Goal: Task Accomplishment & Management: Complete application form

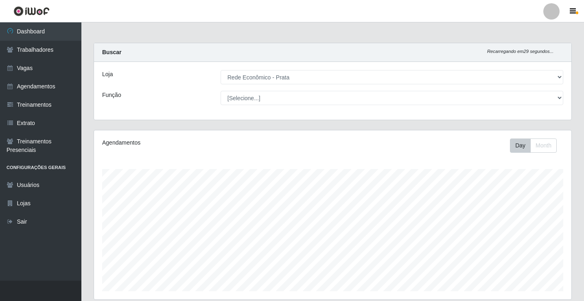
select select "192"
click at [12, 50] on icon at bounding box center [10, 50] width 7 height 6
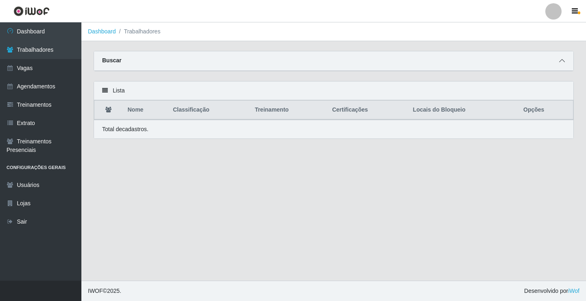
click at [564, 60] on icon at bounding box center [562, 61] width 6 height 6
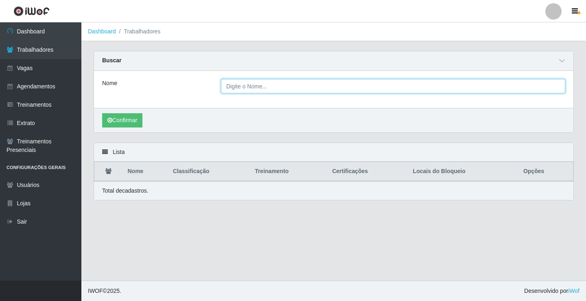
click at [248, 87] on input "Nome" at bounding box center [393, 86] width 344 height 14
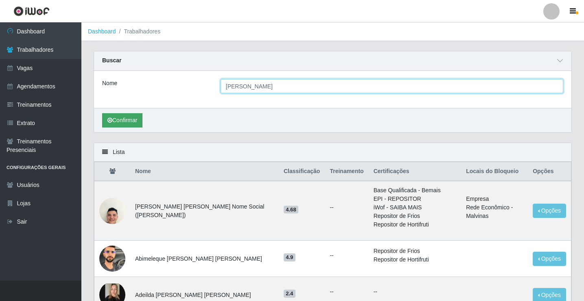
type input "[PERSON_NAME]"
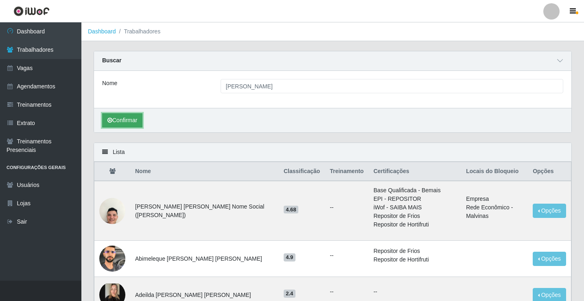
click at [126, 121] on button "Confirmar" at bounding box center [122, 120] width 40 height 14
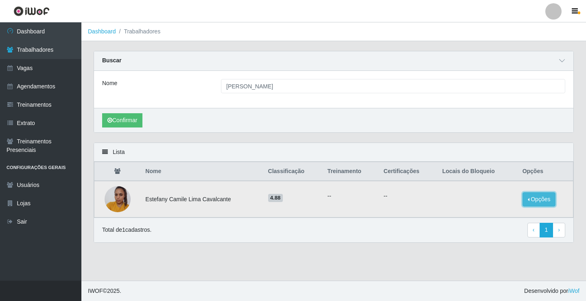
click at [524, 200] on button "Opções" at bounding box center [538, 199] width 33 height 14
click at [498, 194] on button "Bloquear - Empresa" at bounding box center [487, 189] width 65 height 17
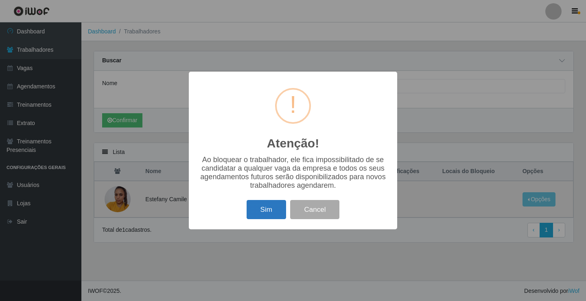
click at [277, 215] on button "Sim" at bounding box center [265, 209] width 39 height 19
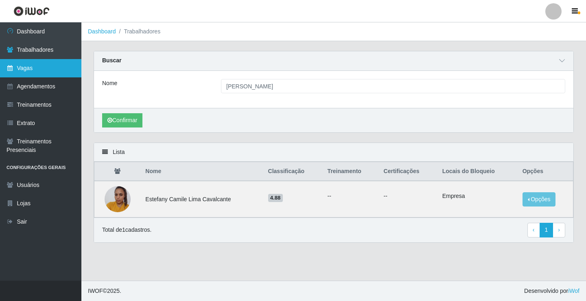
click at [32, 68] on link "Vagas" at bounding box center [40, 68] width 81 height 18
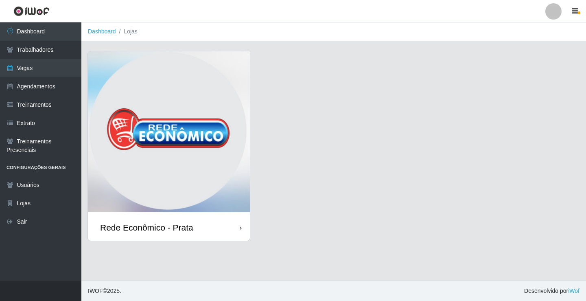
click at [164, 227] on div "Rede Econômico - Prata" at bounding box center [146, 227] width 93 height 10
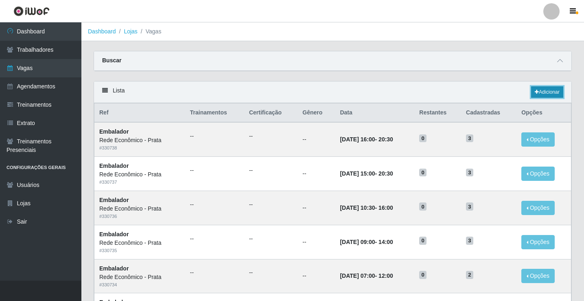
click at [549, 92] on link "Adicionar" at bounding box center [547, 91] width 32 height 11
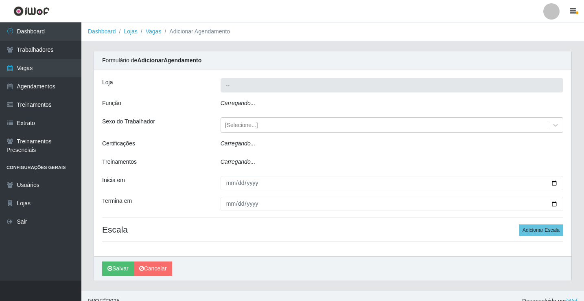
type input "Rede Econômico - Prata"
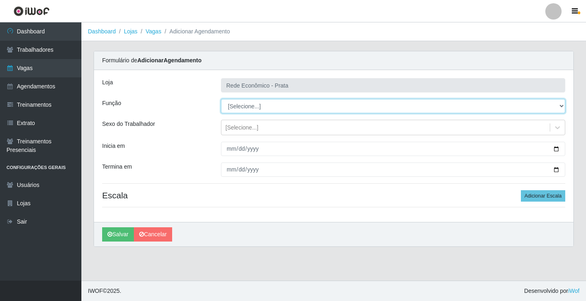
click at [242, 105] on select "[Selecione...] ASG ASG + ASG ++ Embalador Embalador + Embalador ++ Operador de …" at bounding box center [393, 106] width 344 height 14
select select "1"
click at [221, 99] on select "[Selecione...] ASG ASG + ASG ++ Embalador Embalador + Embalador ++ Operador de …" at bounding box center [393, 106] width 344 height 14
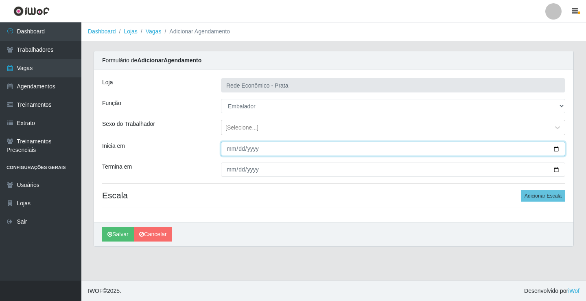
click at [557, 152] on input "Inicia em" at bounding box center [393, 149] width 344 height 14
type input "[DATE]"
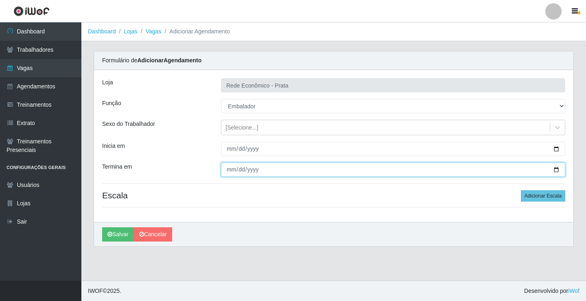
click at [553, 169] on input "Termina em" at bounding box center [393, 169] width 344 height 14
type input "[DATE]"
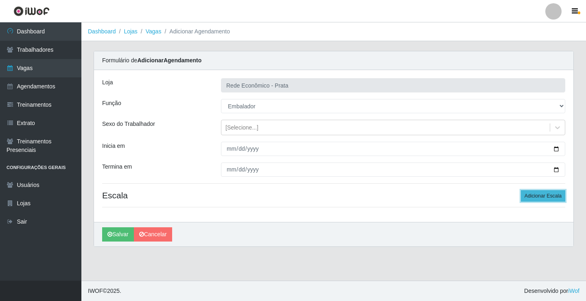
click at [534, 193] on button "Adicionar Escala" at bounding box center [543, 195] width 44 height 11
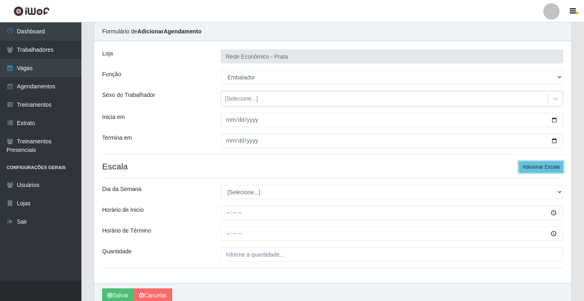
scroll to position [66, 0]
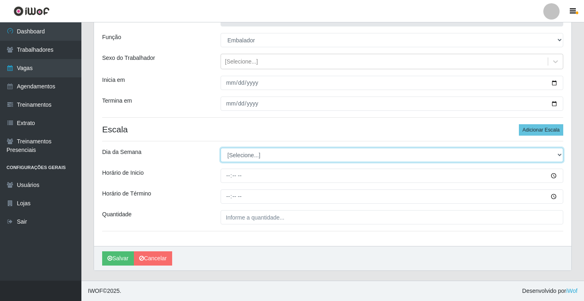
click at [248, 156] on select "[Selecione...] Segunda Terça Quarta Quinta Sexta Sábado Domingo" at bounding box center [391, 155] width 342 height 14
select select "3"
click at [220, 148] on select "[Selecione...] Segunda Terça Quarta Quinta Sexta Sábado Domingo" at bounding box center [391, 155] width 342 height 14
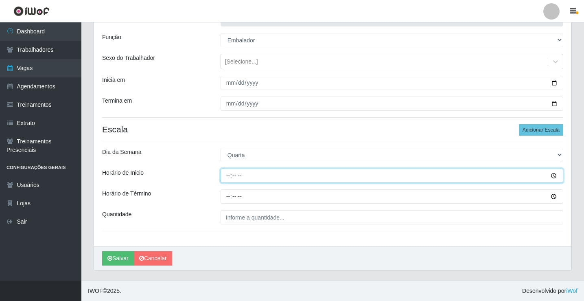
click at [229, 178] on input "Horário de Inicio" at bounding box center [391, 175] width 342 height 14
type input "07:00"
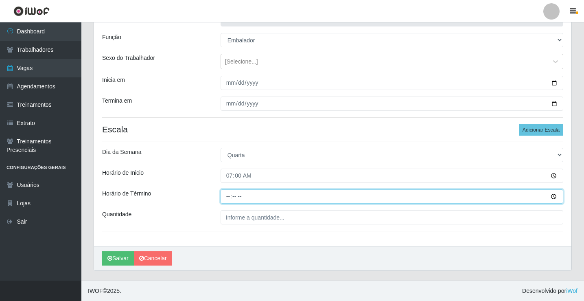
click at [229, 197] on input "Horário de Término" at bounding box center [391, 196] width 342 height 14
type input "12:00"
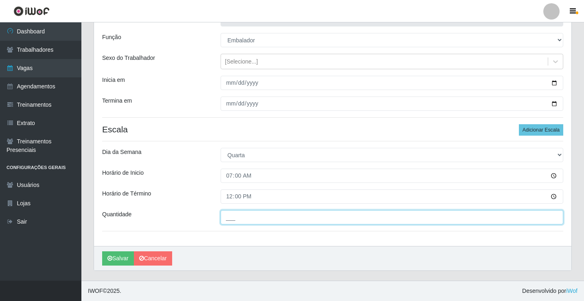
click at [237, 216] on input "___" at bounding box center [391, 217] width 342 height 14
type input "3__"
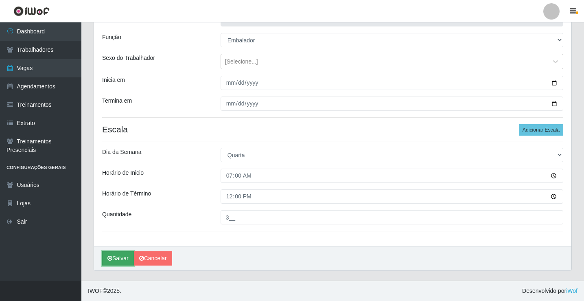
click at [122, 257] on button "Salvar" at bounding box center [118, 258] width 32 height 14
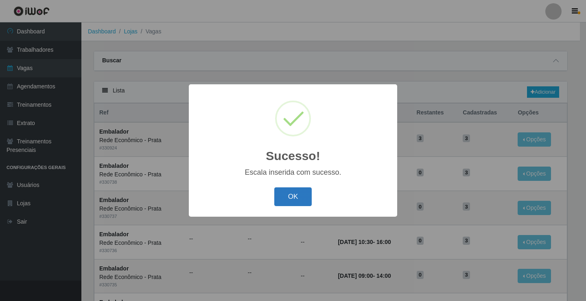
click at [297, 198] on button "OK" at bounding box center [293, 196] width 38 height 19
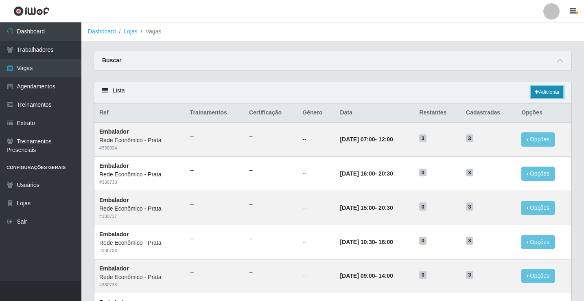
click at [546, 92] on link "Adicionar" at bounding box center [547, 91] width 32 height 11
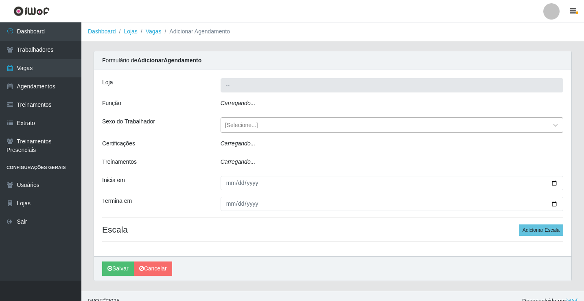
type input "Rede Econômico - Prata"
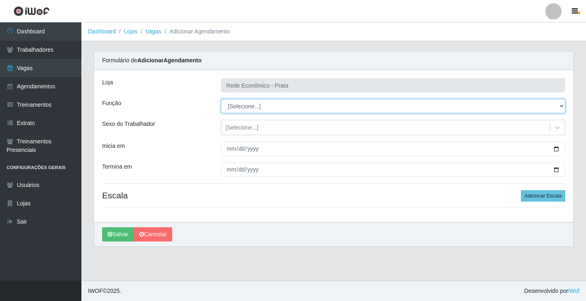
click at [241, 102] on select "[Selecione...] ASG ASG + ASG ++ Embalador Embalador + Embalador ++ Operador de …" at bounding box center [393, 106] width 344 height 14
select select "1"
click at [221, 99] on select "[Selecione...] ASG ASG + ASG ++ Embalador Embalador + Embalador ++ Operador de …" at bounding box center [393, 106] width 344 height 14
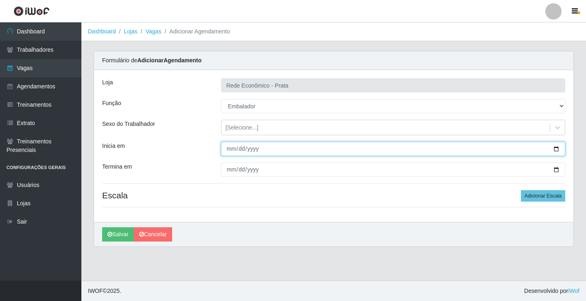
click at [555, 148] on input "Inicia em" at bounding box center [393, 149] width 344 height 14
type input "[DATE]"
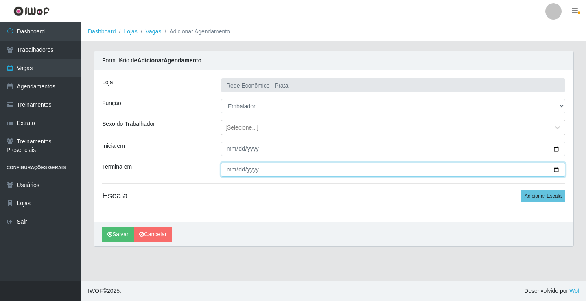
click at [553, 168] on input "Termina em" at bounding box center [393, 169] width 344 height 14
type input "[DATE]"
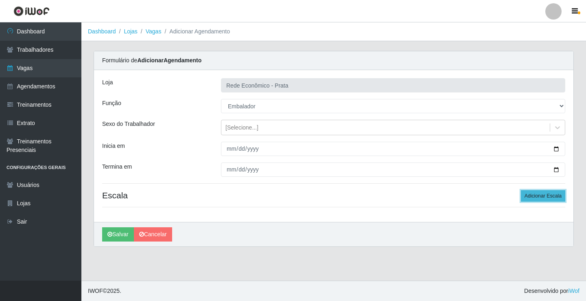
click at [543, 195] on button "Adicionar Escala" at bounding box center [543, 195] width 44 height 11
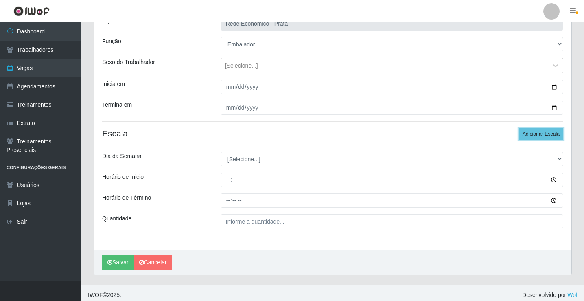
scroll to position [66, 0]
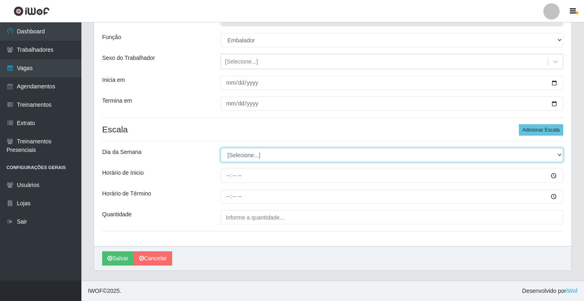
click at [234, 154] on select "[Selecione...] Segunda Terça Quarta Quinta Sexta Sábado Domingo" at bounding box center [391, 155] width 342 height 14
select select "3"
click at [220, 148] on select "[Selecione...] Segunda Terça Quarta Quinta Sexta Sábado Domingo" at bounding box center [391, 155] width 342 height 14
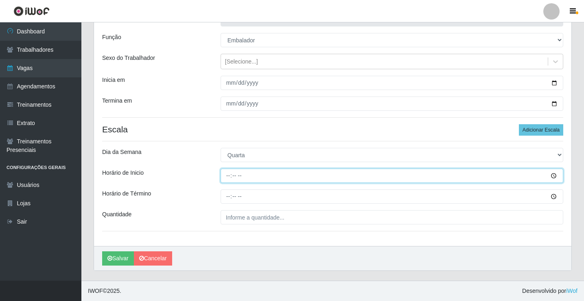
click at [227, 174] on input "Horário de Inicio" at bounding box center [391, 175] width 342 height 14
type input "09:00"
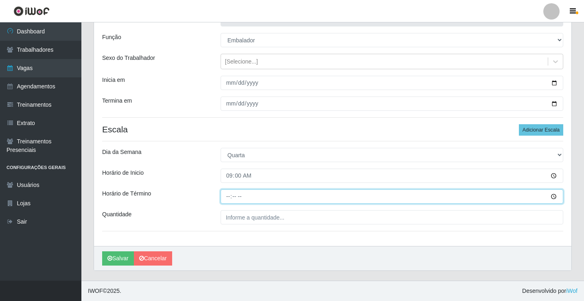
click at [231, 194] on input "Horário de Término" at bounding box center [391, 196] width 342 height 14
type input "14:00"
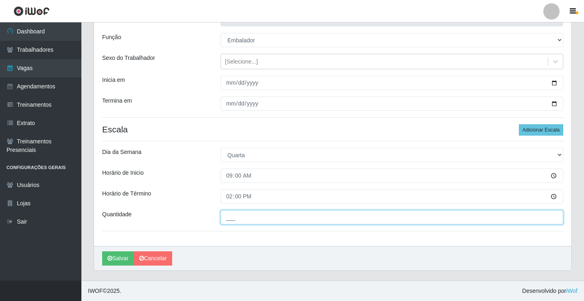
click at [240, 217] on input "___" at bounding box center [391, 217] width 342 height 14
type input "2__"
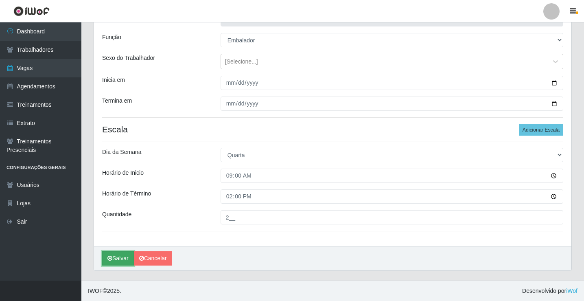
click at [118, 259] on button "Salvar" at bounding box center [118, 258] width 32 height 14
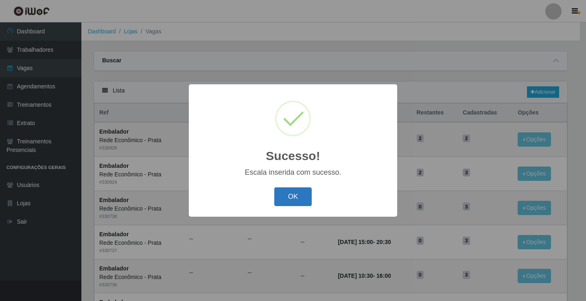
click at [291, 200] on button "OK" at bounding box center [293, 196] width 38 height 19
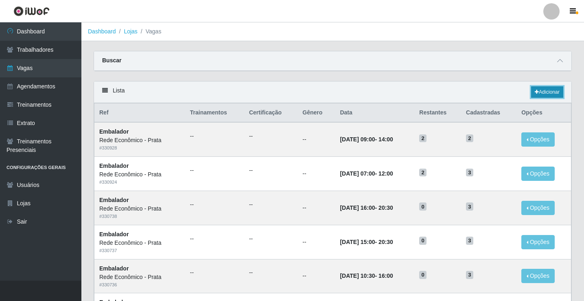
click at [537, 91] on link "Adicionar" at bounding box center [547, 91] width 32 height 11
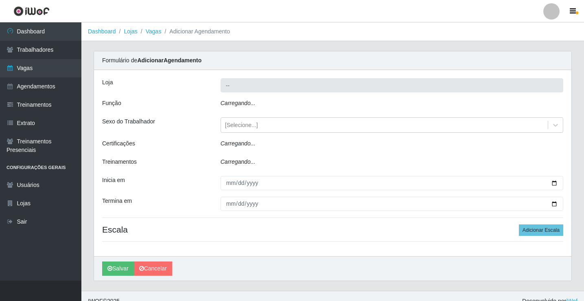
type input "Rede Econômico - Prata"
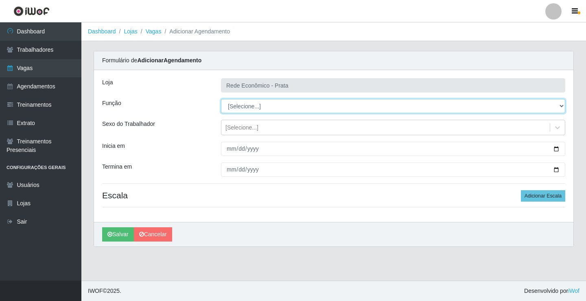
click at [244, 107] on select "[Selecione...] ASG ASG + ASG ++ Embalador Embalador + Embalador ++ Operador de …" at bounding box center [393, 106] width 344 height 14
select select "1"
click at [221, 99] on select "[Selecione...] ASG ASG + ASG ++ Embalador Embalador + Embalador ++ Operador de …" at bounding box center [393, 106] width 344 height 14
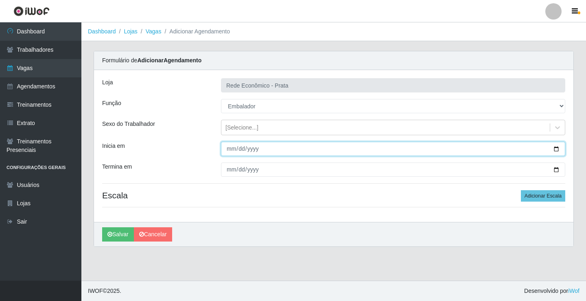
click at [555, 150] on input "Inicia em" at bounding box center [393, 149] width 344 height 14
type input "[DATE]"
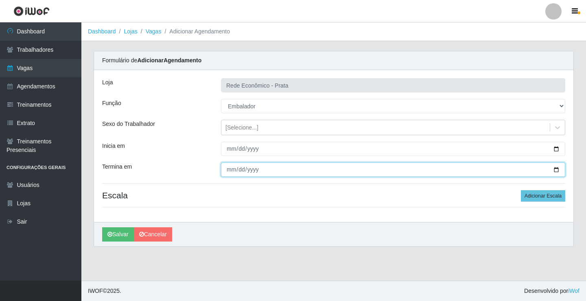
click at [555, 169] on input "Termina em" at bounding box center [393, 169] width 344 height 14
type input "[DATE]"
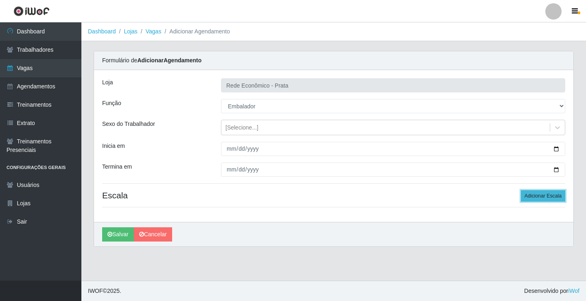
click at [547, 197] on button "Adicionar Escala" at bounding box center [543, 195] width 44 height 11
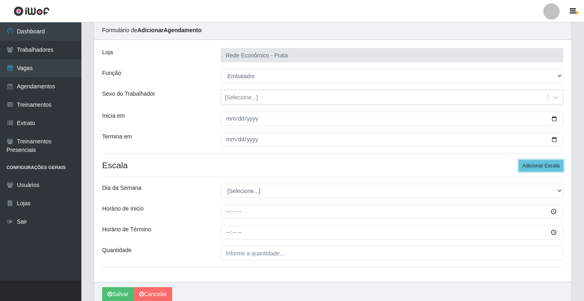
scroll to position [66, 0]
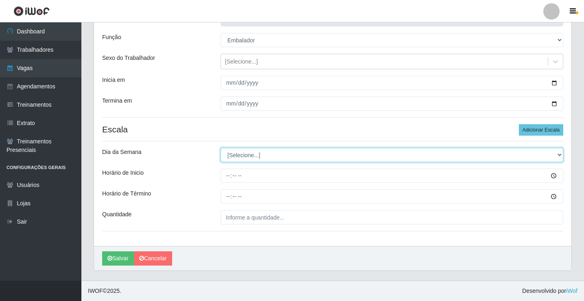
click at [245, 155] on select "[Selecione...] Segunda Terça Quarta Quinta Sexta Sábado Domingo" at bounding box center [391, 155] width 342 height 14
select select "3"
click at [220, 148] on select "[Selecione...] Segunda Terça Quarta Quinta Sexta Sábado Domingo" at bounding box center [391, 155] width 342 height 14
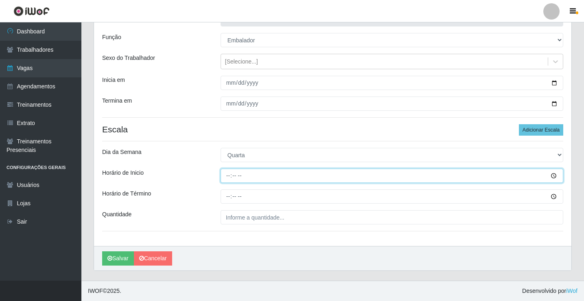
click at [233, 177] on input "Horário de Inicio" at bounding box center [391, 175] width 342 height 14
click at [224, 177] on input "Horário de Inicio" at bounding box center [391, 175] width 342 height 14
click at [228, 173] on input "Horário de Inicio" at bounding box center [391, 175] width 342 height 14
type input "10:30"
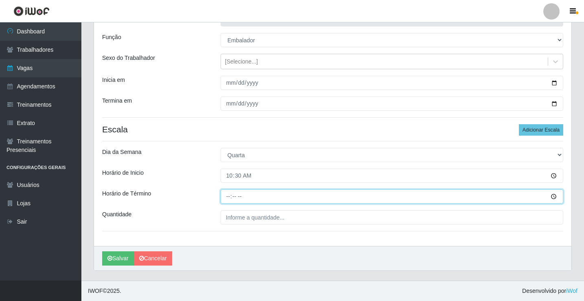
click at [228, 198] on input "Horário de Término" at bounding box center [391, 196] width 342 height 14
type input "16:00"
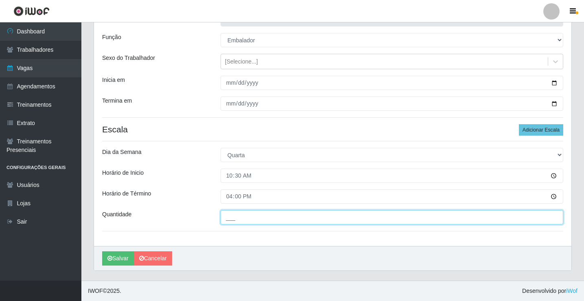
click at [236, 218] on input "___" at bounding box center [391, 217] width 342 height 14
type input "3__"
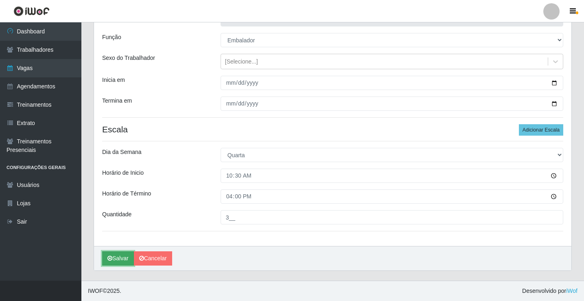
click at [126, 258] on button "Salvar" at bounding box center [118, 258] width 32 height 14
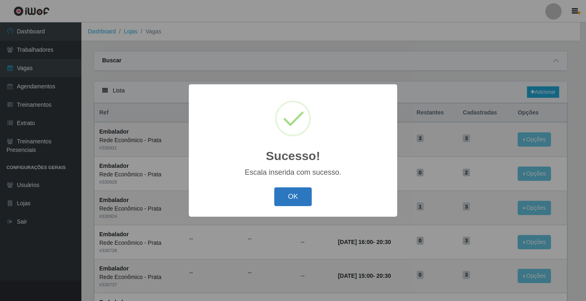
drag, startPoint x: 298, startPoint y: 197, endPoint x: 300, endPoint y: 187, distance: 10.0
click at [298, 196] on button "OK" at bounding box center [293, 196] width 38 height 19
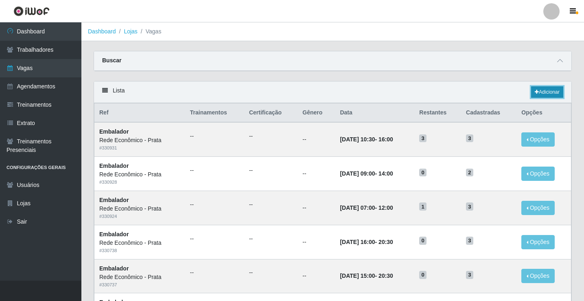
click at [548, 92] on link "Adicionar" at bounding box center [547, 91] width 32 height 11
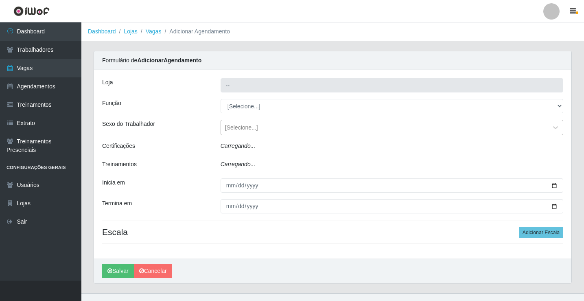
type input "Rede Econômico - Prata"
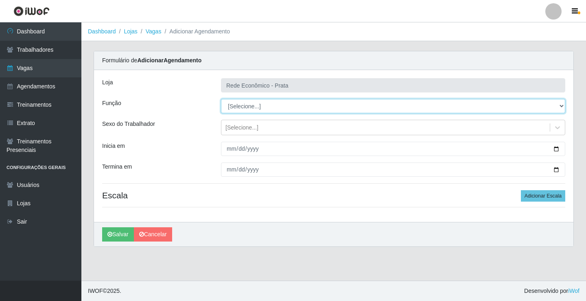
click at [239, 107] on select "[Selecione...] ASG ASG + ASG ++ Embalador Embalador + Embalador ++ Operador de …" at bounding box center [393, 106] width 344 height 14
select select "1"
click at [221, 99] on select "[Selecione...] ASG ASG + ASG ++ Embalador Embalador + Embalador ++ Operador de …" at bounding box center [393, 106] width 344 height 14
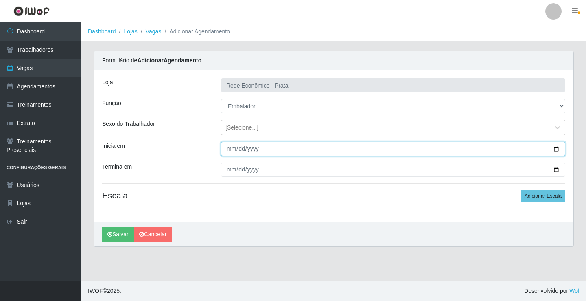
click at [558, 147] on input "Inicia em" at bounding box center [393, 149] width 344 height 14
type input "[DATE]"
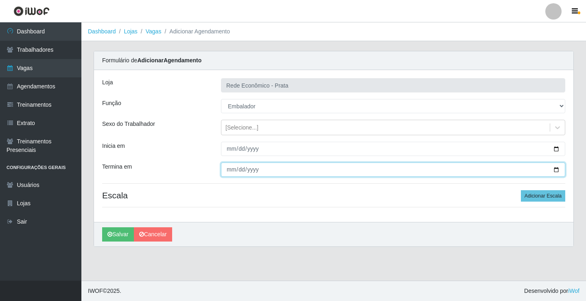
click at [556, 168] on input "Termina em" at bounding box center [393, 169] width 344 height 14
type input "[DATE]"
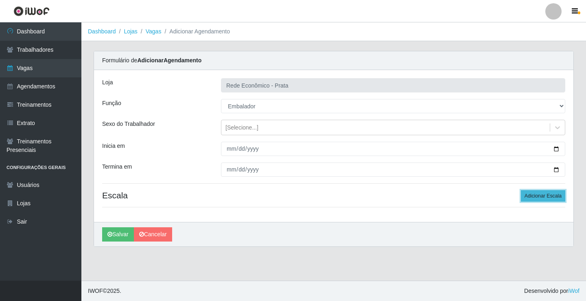
click at [539, 192] on button "Adicionar Escala" at bounding box center [543, 195] width 44 height 11
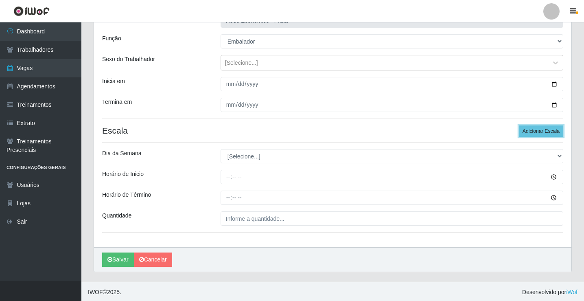
scroll to position [66, 0]
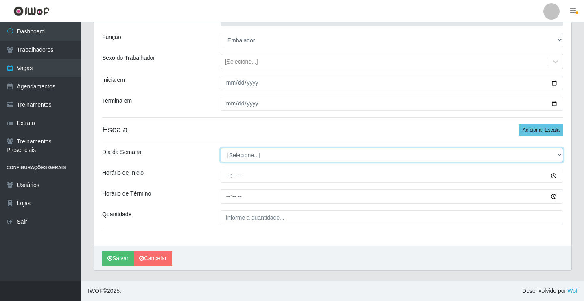
click at [242, 155] on select "[Selecione...] Segunda Terça Quarta Quinta Sexta Sábado Domingo" at bounding box center [391, 155] width 342 height 14
select select "3"
click at [220, 148] on select "[Selecione...] Segunda Terça Quarta Quinta Sexta Sábado Domingo" at bounding box center [391, 155] width 342 height 14
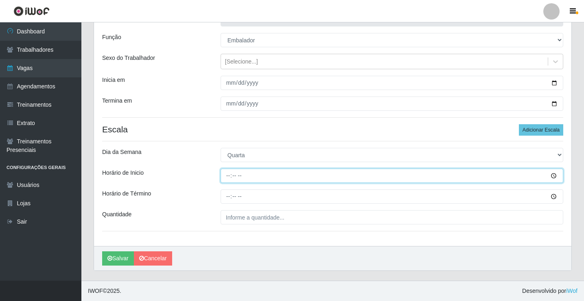
click at [229, 177] on input "Horário de Inicio" at bounding box center [391, 175] width 342 height 14
type input "15:00"
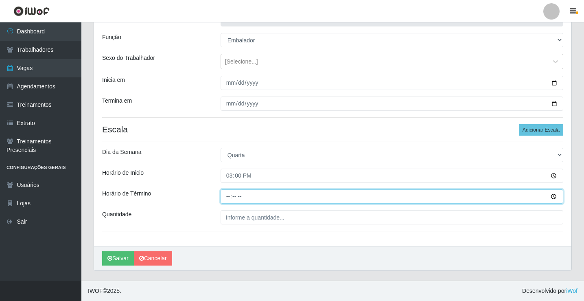
click at [229, 201] on input "Horário de Término" at bounding box center [391, 196] width 342 height 14
type input "20:30"
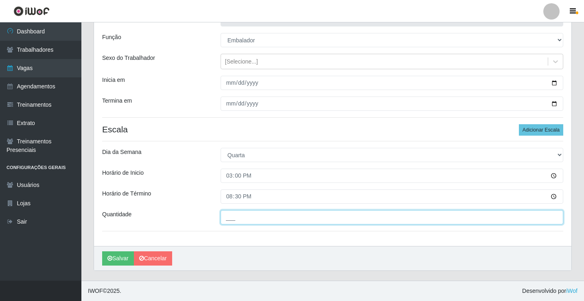
click at [245, 217] on input "___" at bounding box center [391, 217] width 342 height 14
type input "3__"
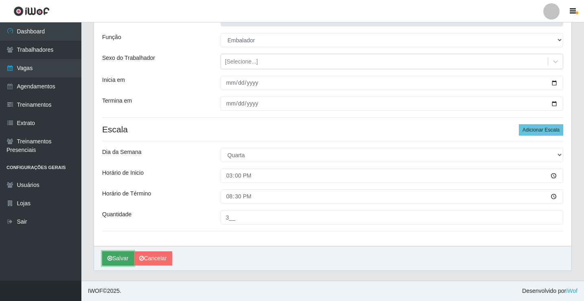
click at [127, 259] on button "Salvar" at bounding box center [118, 258] width 32 height 14
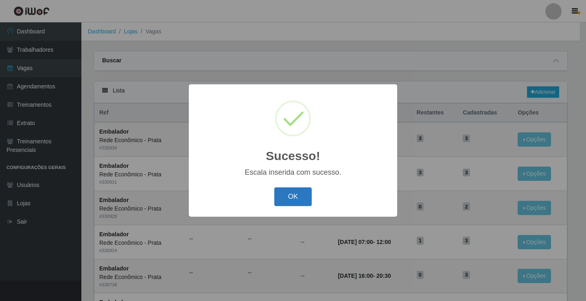
click at [294, 197] on button "OK" at bounding box center [293, 196] width 38 height 19
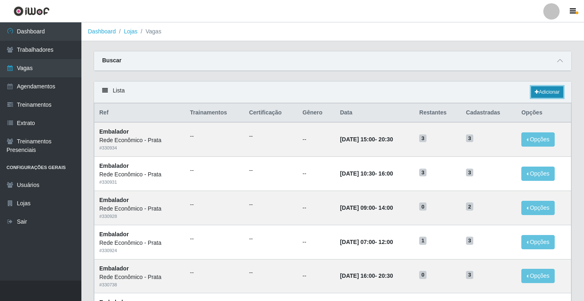
click at [547, 92] on link "Adicionar" at bounding box center [547, 91] width 32 height 11
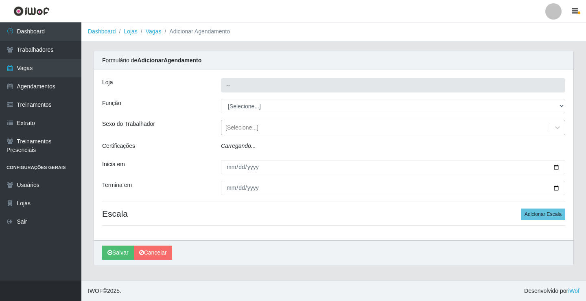
type input "Rede Econômico - Prata"
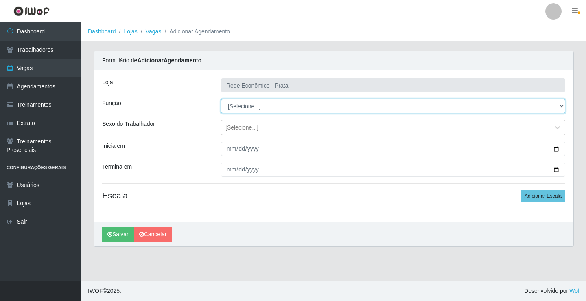
click at [248, 107] on select "[Selecione...] ASG ASG + ASG ++ Embalador Embalador + Embalador ++ Operador de …" at bounding box center [393, 106] width 344 height 14
select select "1"
click at [221, 99] on select "[Selecione...] ASG ASG + ASG ++ Embalador Embalador + Embalador ++ Operador de …" at bounding box center [393, 106] width 344 height 14
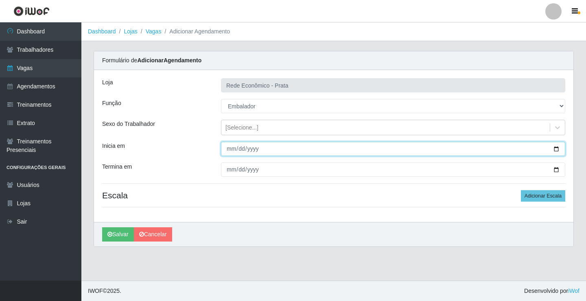
click at [555, 149] on input "Inicia em" at bounding box center [393, 149] width 344 height 14
type input "[DATE]"
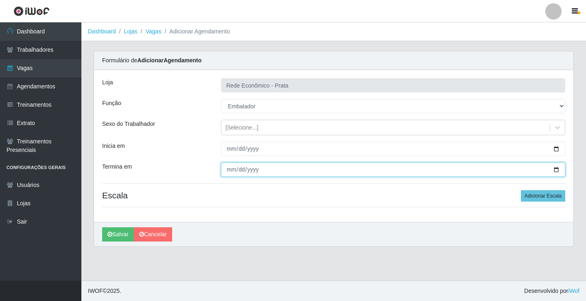
click at [556, 170] on input "Termina em" at bounding box center [393, 169] width 344 height 14
type input "[DATE]"
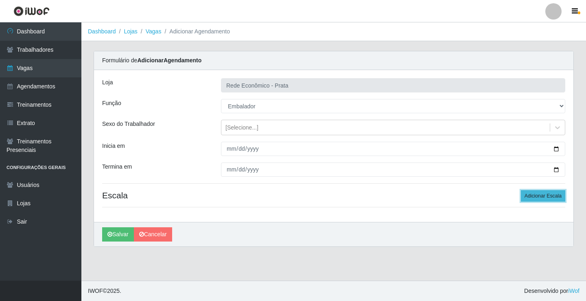
drag, startPoint x: 556, startPoint y: 196, endPoint x: 551, endPoint y: 197, distance: 5.1
click at [554, 196] on button "Adicionar Escala" at bounding box center [543, 195] width 44 height 11
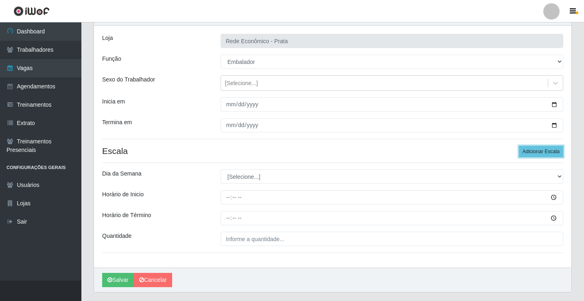
scroll to position [66, 0]
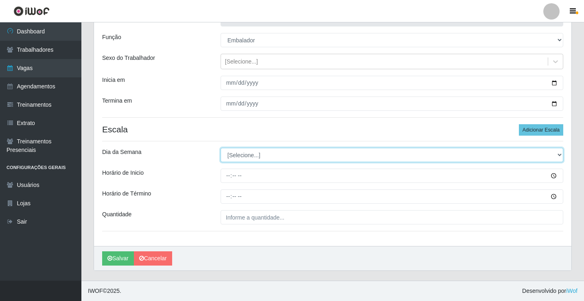
click at [247, 155] on select "[Selecione...] Segunda Terça Quarta Quinta Sexta Sábado Domingo" at bounding box center [391, 155] width 342 height 14
select select "3"
click at [220, 148] on select "[Selecione...] Segunda Terça Quarta Quinta Sexta Sábado Domingo" at bounding box center [391, 155] width 342 height 14
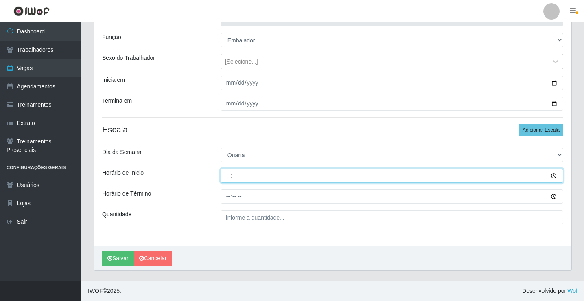
click at [229, 177] on input "Horário de Inicio" at bounding box center [391, 175] width 342 height 14
type input "16:00"
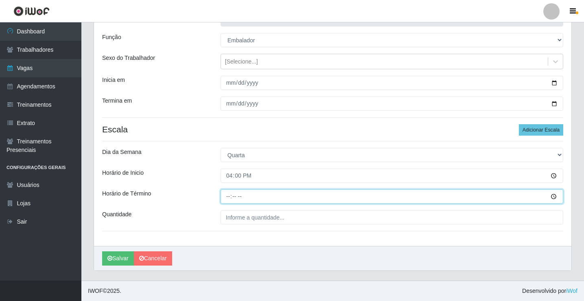
click at [228, 196] on input "Horário de Término" at bounding box center [391, 196] width 342 height 14
type input "20:30"
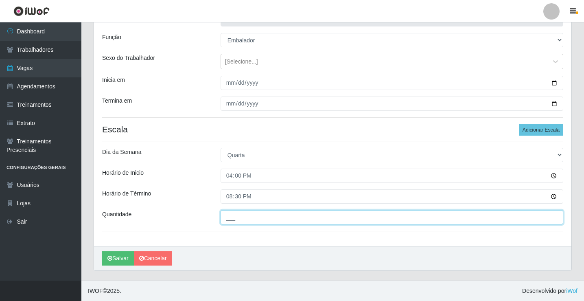
click at [233, 217] on input "___" at bounding box center [391, 217] width 342 height 14
type input "3__"
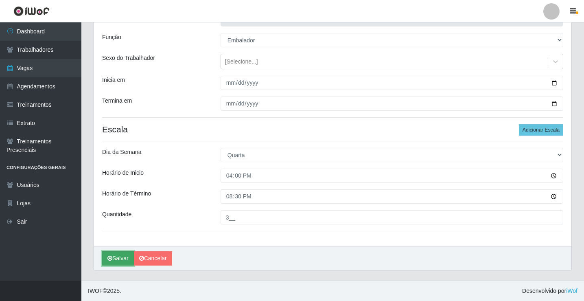
click at [120, 257] on button "Salvar" at bounding box center [118, 258] width 32 height 14
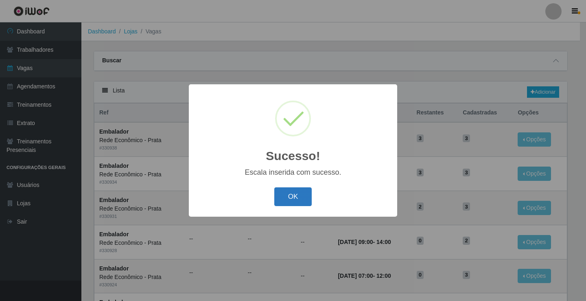
click at [293, 198] on button "OK" at bounding box center [293, 196] width 38 height 19
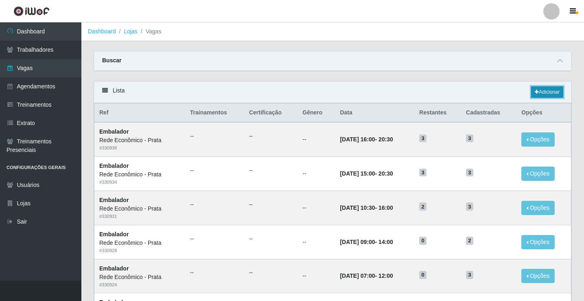
click at [553, 89] on link "Adicionar" at bounding box center [547, 91] width 32 height 11
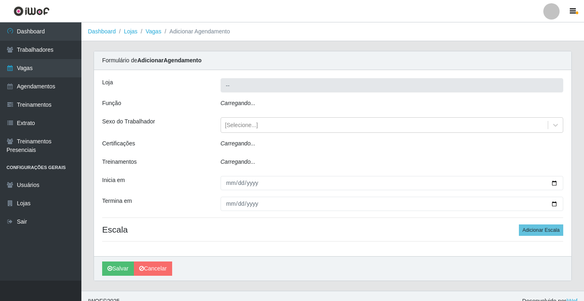
type input "Rede Econômico - Prata"
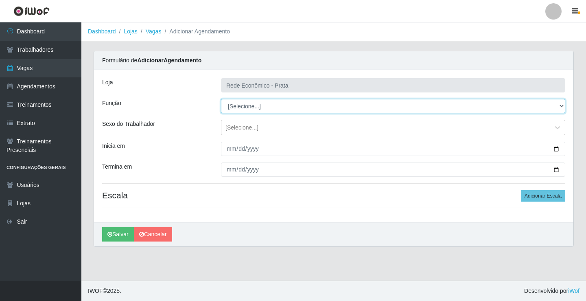
click at [247, 104] on select "[Selecione...] ASG ASG + ASG ++ Embalador Embalador + Embalador ++ Operador de …" at bounding box center [393, 106] width 344 height 14
select select "1"
click at [221, 99] on select "[Selecione...] ASG ASG + ASG ++ Embalador Embalador + Embalador ++ Operador de …" at bounding box center [393, 106] width 344 height 14
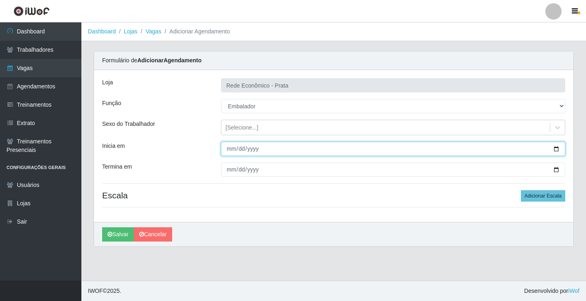
click at [556, 146] on input "Inicia em" at bounding box center [393, 149] width 344 height 14
type input "[DATE]"
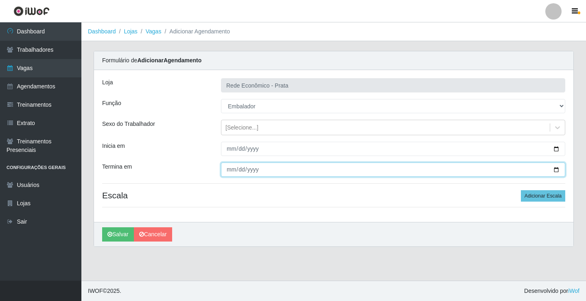
click at [556, 170] on input "Termina em" at bounding box center [393, 169] width 344 height 14
type input "[DATE]"
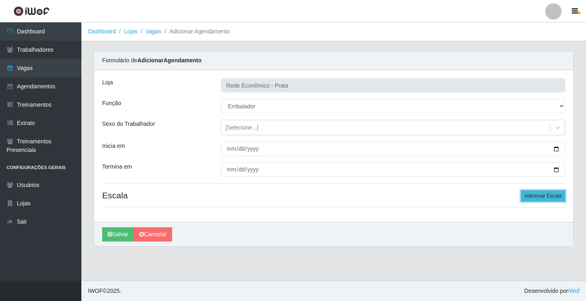
click at [541, 196] on button "Adicionar Escala" at bounding box center [543, 195] width 44 height 11
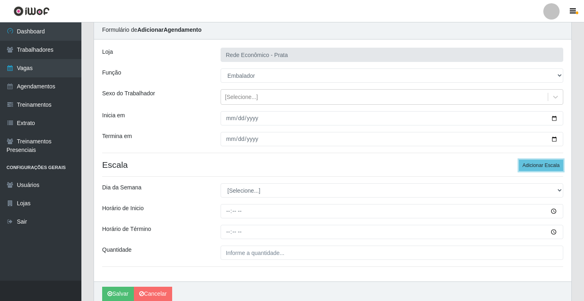
scroll to position [66, 0]
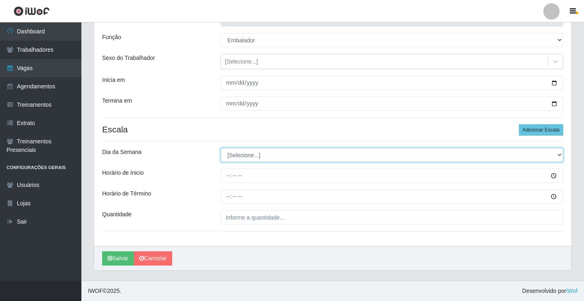
click at [248, 156] on select "[Selecione...] Segunda Terça Quarta Quinta Sexta Sábado Domingo" at bounding box center [391, 155] width 342 height 14
select select "4"
click at [220, 148] on select "[Selecione...] Segunda Terça Quarta Quinta Sexta Sábado Domingo" at bounding box center [391, 155] width 342 height 14
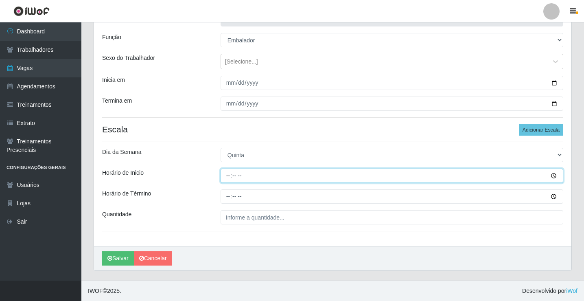
click at [225, 176] on input "Horário de Inicio" at bounding box center [391, 175] width 342 height 14
type input "07:00"
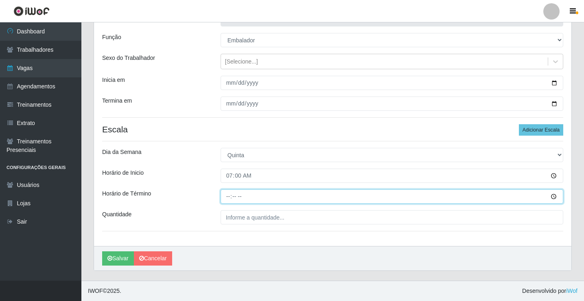
click at [229, 197] on input "Horário de Término" at bounding box center [391, 196] width 342 height 14
type input "12:00"
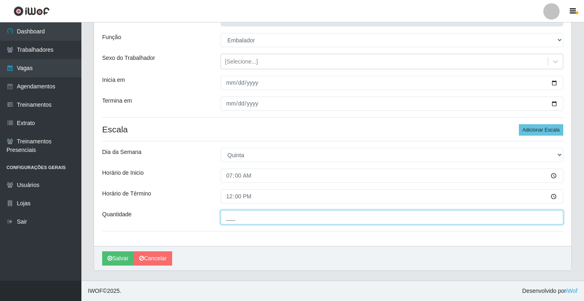
click at [240, 220] on input "___" at bounding box center [391, 217] width 342 height 14
type input "4__"
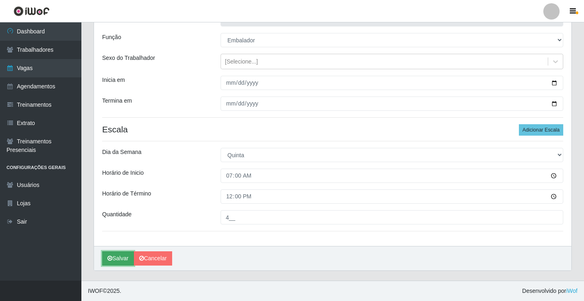
click at [124, 259] on button "Salvar" at bounding box center [118, 258] width 32 height 14
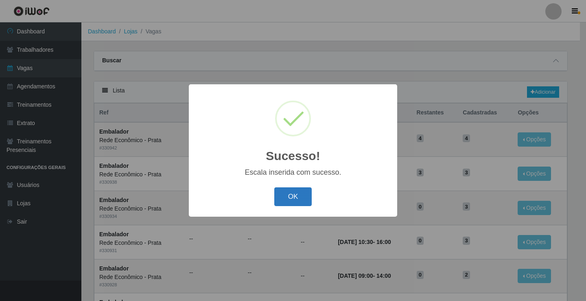
click at [287, 198] on button "OK" at bounding box center [293, 196] width 38 height 19
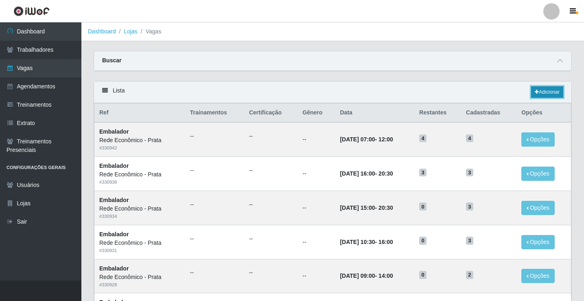
click at [539, 89] on link "Adicionar" at bounding box center [547, 91] width 32 height 11
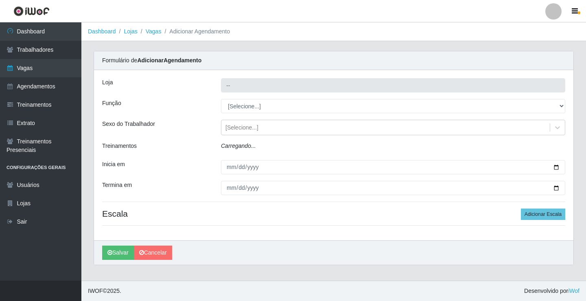
type input "Rede Econômico - Prata"
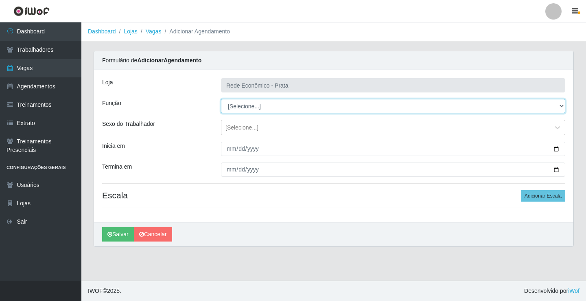
click at [240, 107] on select "[Selecione...] ASG ASG + ASG ++ Embalador Embalador + Embalador ++ Operador de …" at bounding box center [393, 106] width 344 height 14
select select "1"
click at [221, 99] on select "[Selecione...] ASG ASG + ASG ++ Embalador Embalador + Embalador ++ Operador de …" at bounding box center [393, 106] width 344 height 14
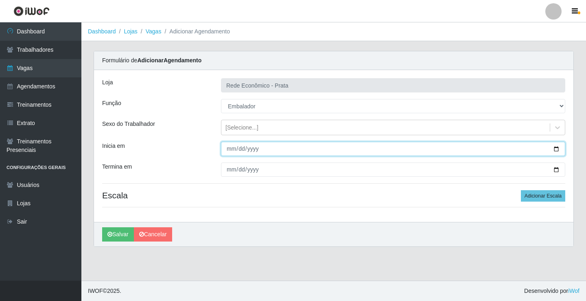
click at [556, 148] on input "Inicia em" at bounding box center [393, 149] width 344 height 14
type input "[DATE]"
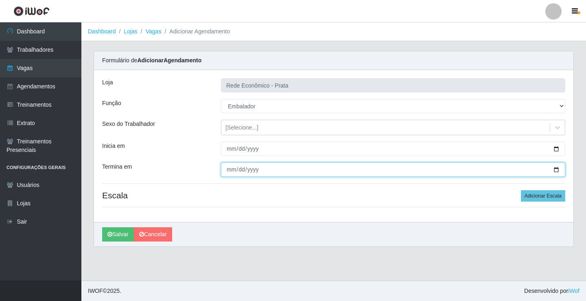
click at [556, 170] on input "Termina em" at bounding box center [393, 169] width 344 height 14
type input "[DATE]"
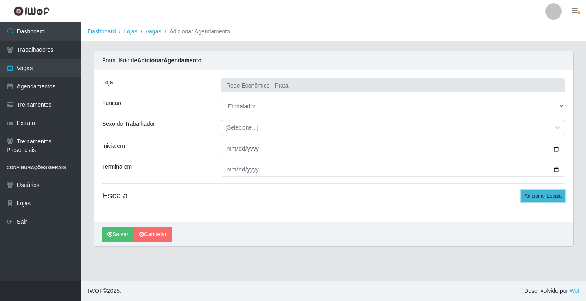
drag, startPoint x: 545, startPoint y: 194, endPoint x: 532, endPoint y: 196, distance: 13.2
click at [544, 194] on button "Adicionar Escala" at bounding box center [543, 195] width 44 height 11
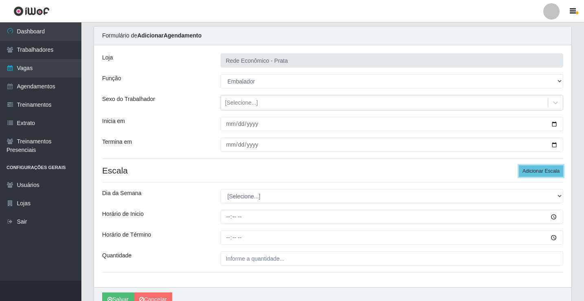
scroll to position [66, 0]
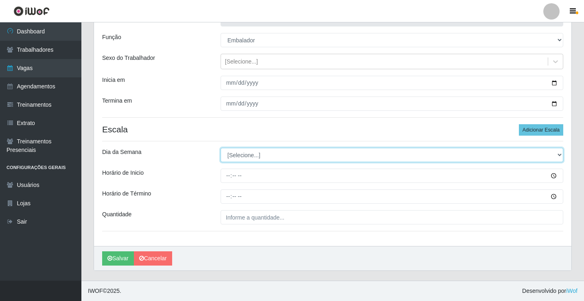
click at [239, 153] on select "[Selecione...] Segunda Terça Quarta Quinta Sexta Sábado Domingo" at bounding box center [391, 155] width 342 height 14
select select "4"
click at [220, 148] on select "[Selecione...] Segunda Terça Quarta Quinta Sexta Sábado Domingo" at bounding box center [391, 155] width 342 height 14
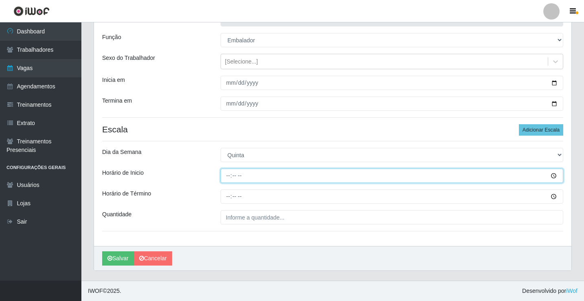
click at [228, 177] on input "Horário de Inicio" at bounding box center [391, 175] width 342 height 14
type input "09:00"
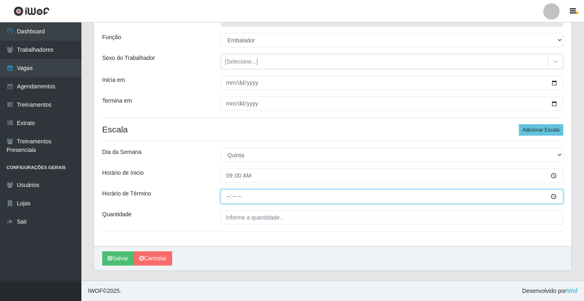
click at [227, 197] on input "Horário de Término" at bounding box center [391, 196] width 342 height 14
type input "14:00"
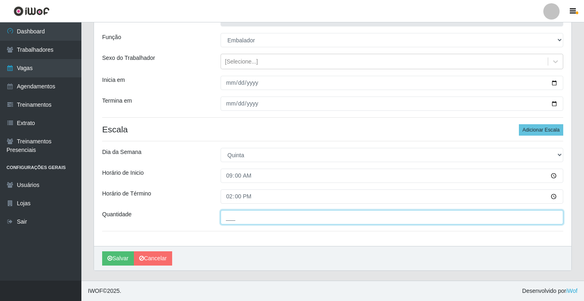
click at [248, 214] on input "___" at bounding box center [391, 217] width 342 height 14
type input "3__"
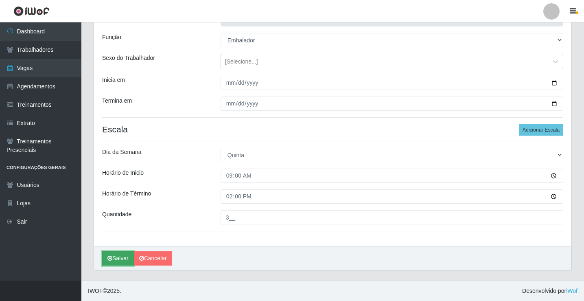
click at [113, 257] on button "Salvar" at bounding box center [118, 258] width 32 height 14
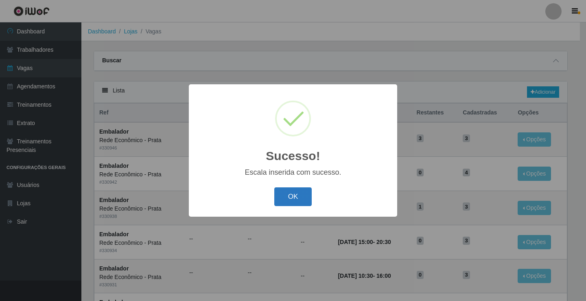
click at [294, 200] on button "OK" at bounding box center [293, 196] width 38 height 19
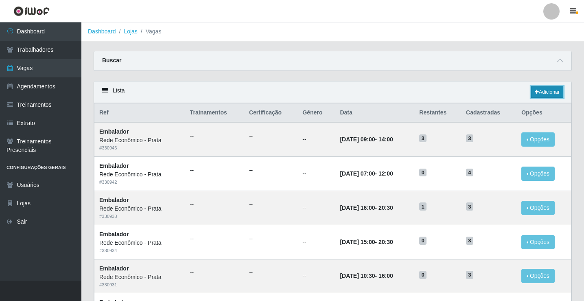
click at [542, 91] on link "Adicionar" at bounding box center [547, 91] width 32 height 11
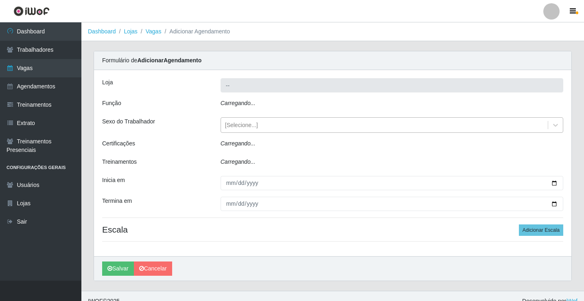
type input "Rede Econômico - Prata"
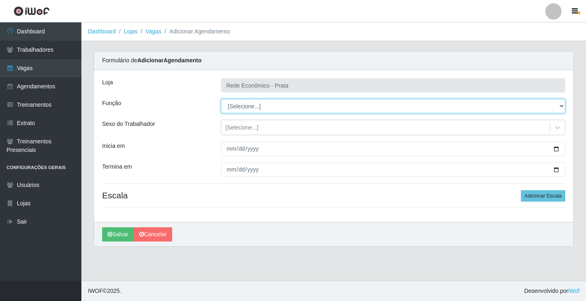
click at [241, 105] on select "[Selecione...] ASG ASG + ASG ++ Embalador Embalador + Embalador ++ Operador de …" at bounding box center [393, 106] width 344 height 14
select select "1"
click at [221, 99] on select "[Selecione...] ASG ASG + ASG ++ Embalador Embalador + Embalador ++ Operador de …" at bounding box center [393, 106] width 344 height 14
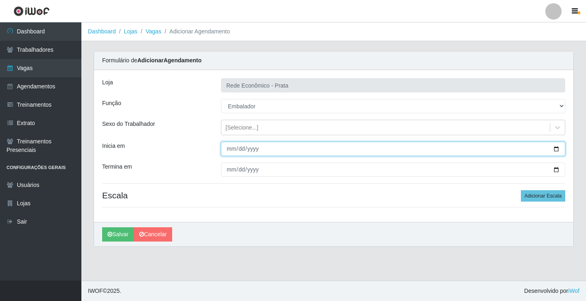
click at [555, 148] on input "Inicia em" at bounding box center [393, 149] width 344 height 14
type input "[DATE]"
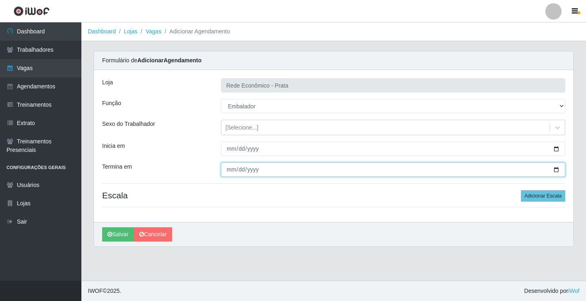
click at [556, 170] on input "Termina em" at bounding box center [393, 169] width 344 height 14
type input "[DATE]"
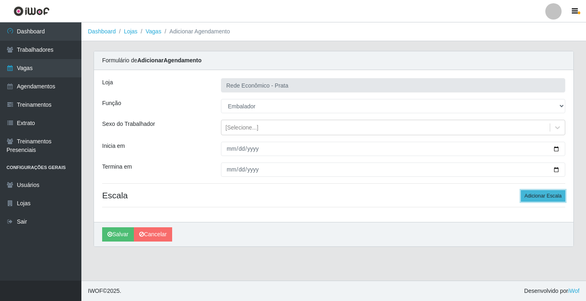
click at [547, 196] on button "Adicionar Escala" at bounding box center [543, 195] width 44 height 11
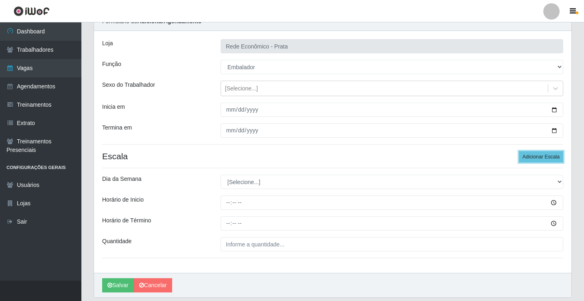
scroll to position [66, 0]
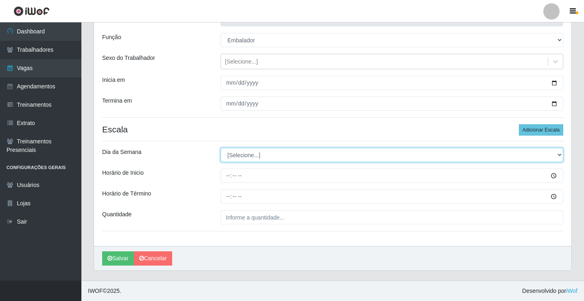
click at [250, 153] on select "[Selecione...] Segunda Terça Quarta Quinta Sexta Sábado Domingo" at bounding box center [391, 155] width 342 height 14
select select "4"
click at [220, 148] on select "[Selecione...] Segunda Terça Quarta Quinta Sexta Sábado Domingo" at bounding box center [391, 155] width 342 height 14
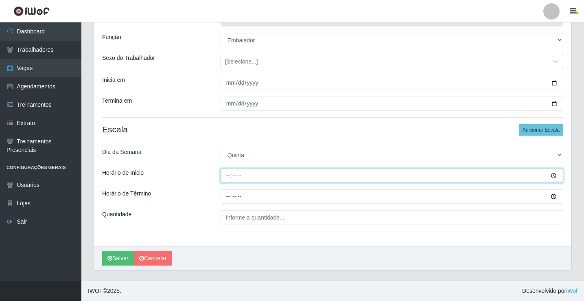
click at [230, 176] on input "Horário de Inicio" at bounding box center [391, 175] width 342 height 14
type input "10:30"
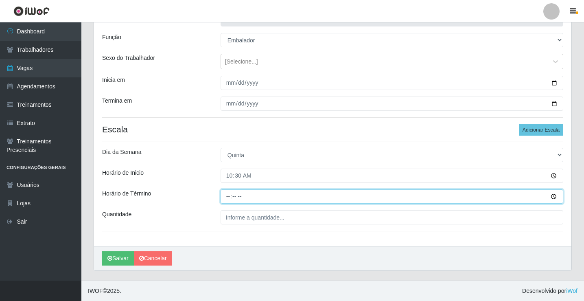
click at [231, 197] on input "Horário de Término" at bounding box center [391, 196] width 342 height 14
type input "16:00"
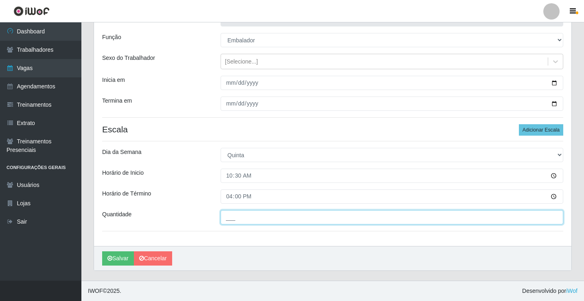
click at [246, 216] on input "___" at bounding box center [391, 217] width 342 height 14
type input "3__"
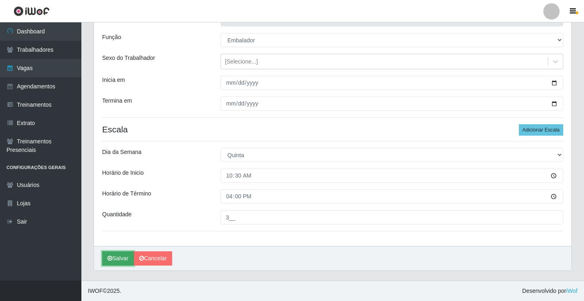
click at [123, 254] on button "Salvar" at bounding box center [118, 258] width 32 height 14
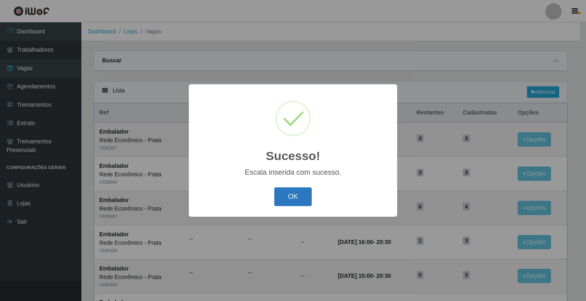
click at [285, 195] on button "OK" at bounding box center [293, 196] width 38 height 19
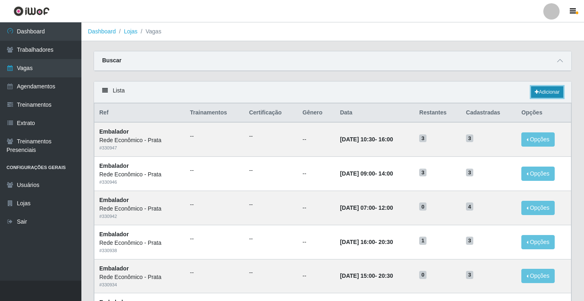
click at [544, 92] on link "Adicionar" at bounding box center [547, 91] width 32 height 11
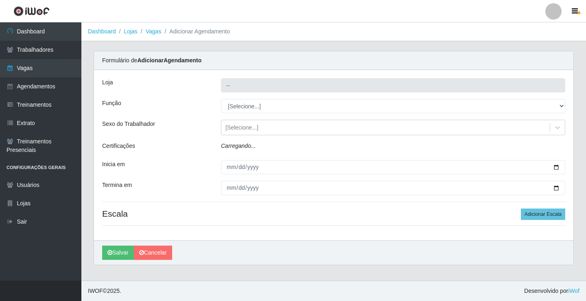
type input "Rede Econômico - Prata"
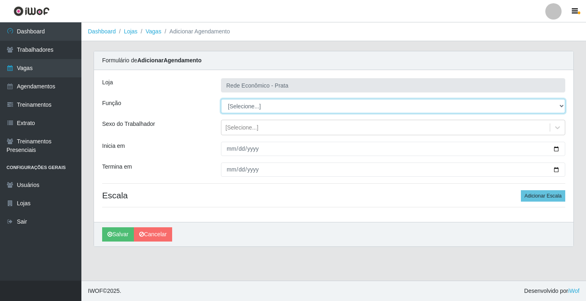
click at [241, 105] on select "[Selecione...] ASG ASG + ASG ++ Embalador Embalador + Embalador ++ Operador de …" at bounding box center [393, 106] width 344 height 14
select select "1"
click at [221, 99] on select "[Selecione...] ASG ASG + ASG ++ Embalador Embalador + Embalador ++ Operador de …" at bounding box center [393, 106] width 344 height 14
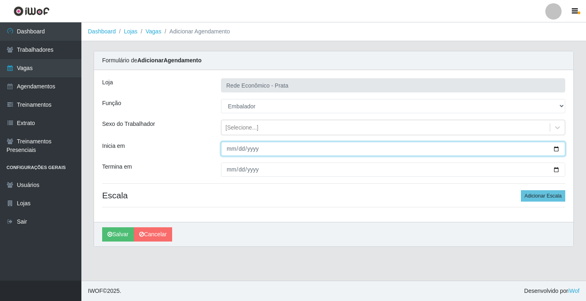
click at [554, 150] on input "Inicia em" at bounding box center [393, 149] width 344 height 14
type input "[DATE]"
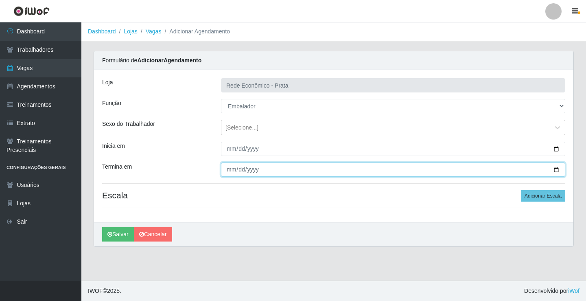
click at [555, 169] on input "Termina em" at bounding box center [393, 169] width 344 height 14
type input "[DATE]"
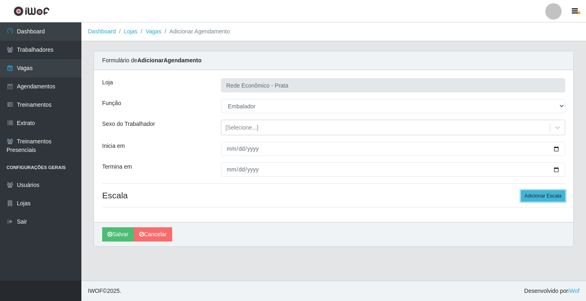
click at [550, 196] on button "Adicionar Escala" at bounding box center [543, 195] width 44 height 11
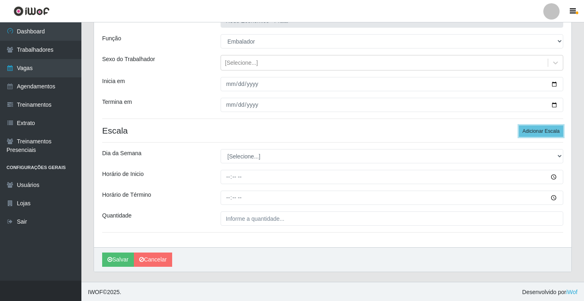
scroll to position [66, 0]
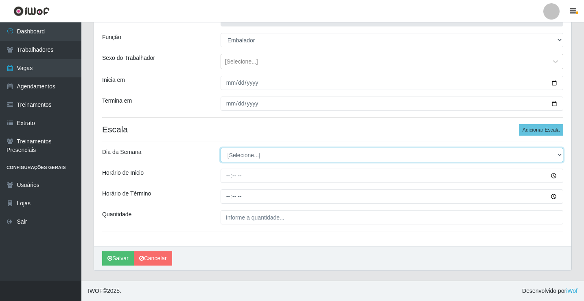
click at [244, 155] on select "[Selecione...] Segunda Terça Quarta Quinta Sexta Sábado Domingo" at bounding box center [391, 155] width 342 height 14
select select "4"
click at [220, 148] on select "[Selecione...] Segunda Terça Quarta Quinta Sexta Sábado Domingo" at bounding box center [391, 155] width 342 height 14
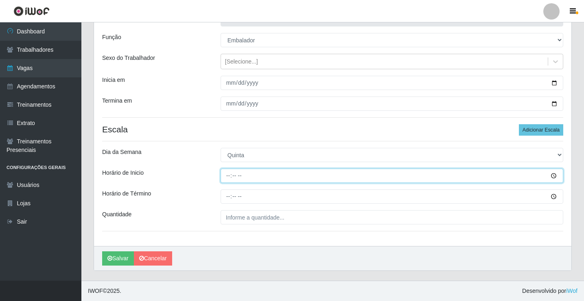
click at [229, 175] on input "Horário de Inicio" at bounding box center [391, 175] width 342 height 14
type input "15:00"
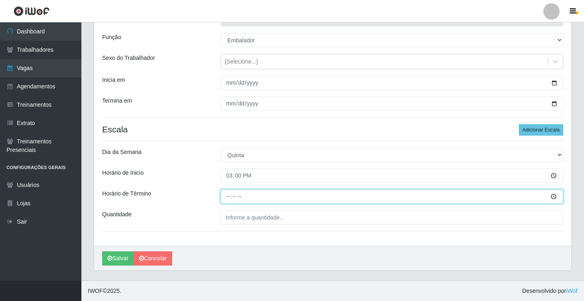
click at [231, 196] on input "Horário de Término" at bounding box center [391, 196] width 342 height 14
type input "20:30"
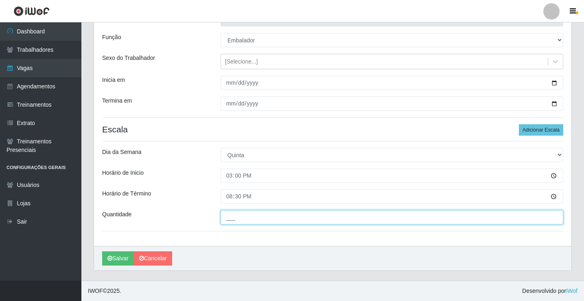
click at [231, 218] on input "___" at bounding box center [391, 217] width 342 height 14
type input "3__"
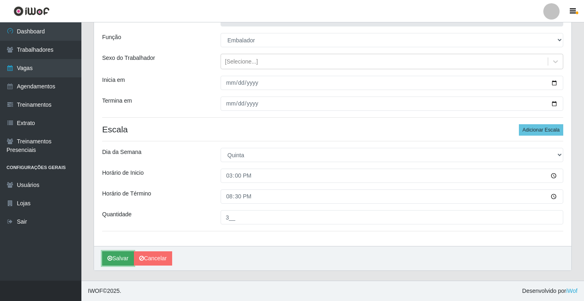
click at [126, 256] on button "Salvar" at bounding box center [118, 258] width 32 height 14
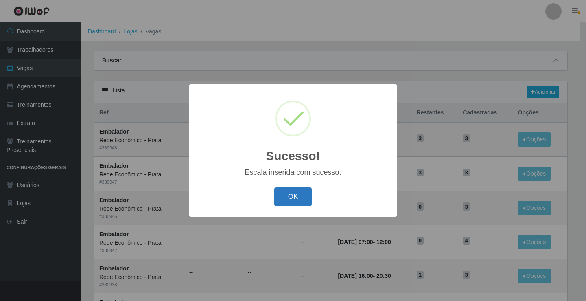
click at [301, 202] on button "OK" at bounding box center [293, 196] width 38 height 19
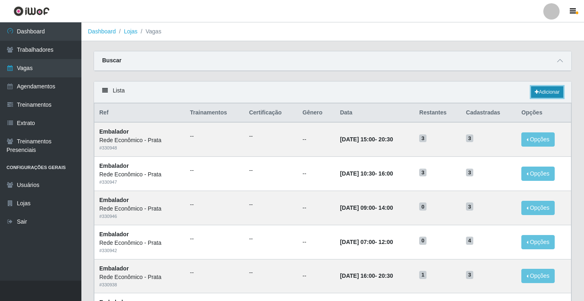
click at [545, 89] on link "Adicionar" at bounding box center [547, 91] width 32 height 11
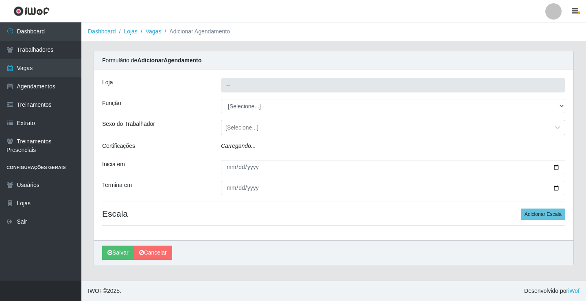
type input "Rede Econômico - Prata"
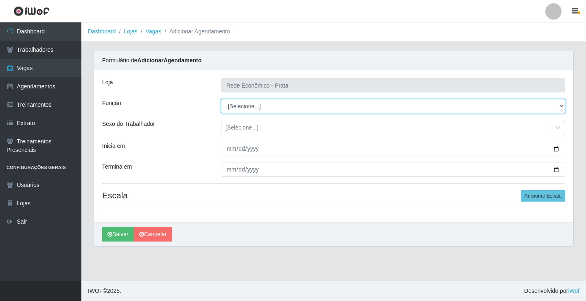
click at [243, 105] on select "[Selecione...] ASG ASG + ASG ++ Embalador Embalador + Embalador ++ Operador de …" at bounding box center [393, 106] width 344 height 14
select select "1"
click at [221, 99] on select "[Selecione...] ASG ASG + ASG ++ Embalador Embalador + Embalador ++ Operador de …" at bounding box center [393, 106] width 344 height 14
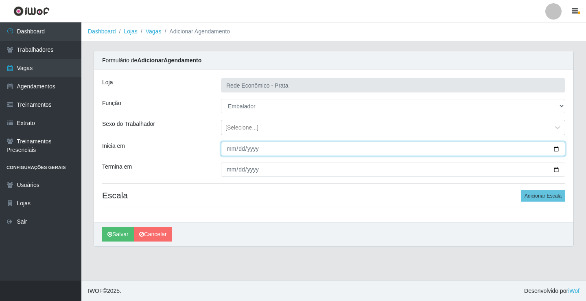
click at [556, 149] on input "Inicia em" at bounding box center [393, 149] width 344 height 14
type input "[DATE]"
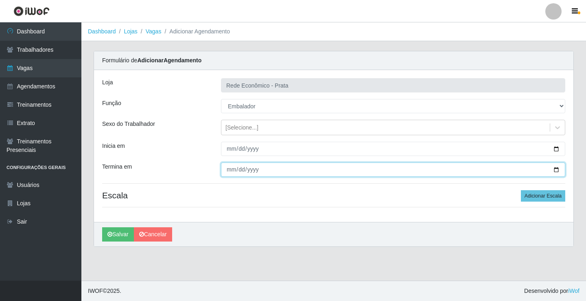
drag, startPoint x: 556, startPoint y: 169, endPoint x: 424, endPoint y: 195, distance: 134.3
click at [556, 168] on input "Termina em" at bounding box center [393, 169] width 344 height 14
type input "[DATE]"
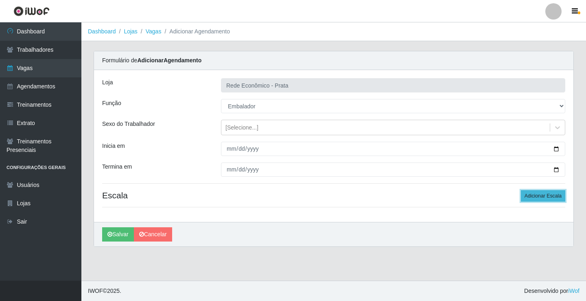
click at [541, 197] on button "Adicionar Escala" at bounding box center [543, 195] width 44 height 11
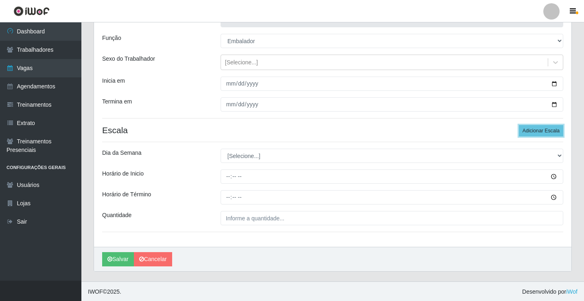
scroll to position [66, 0]
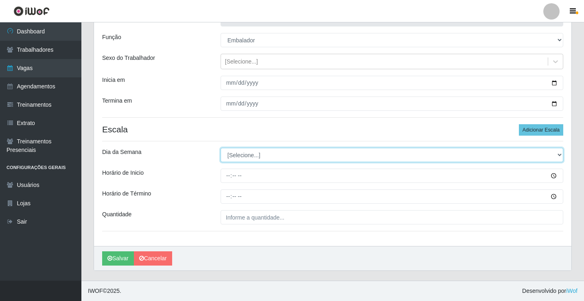
click at [235, 154] on select "[Selecione...] Segunda Terça Quarta Quinta Sexta Sábado Domingo" at bounding box center [391, 155] width 342 height 14
select select "4"
click at [220, 148] on select "[Selecione...] Segunda Terça Quarta Quinta Sexta Sábado Domingo" at bounding box center [391, 155] width 342 height 14
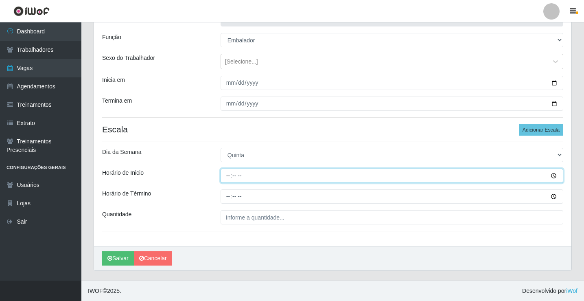
click at [227, 178] on input "Horário de Inicio" at bounding box center [391, 175] width 342 height 14
type input "16:00"
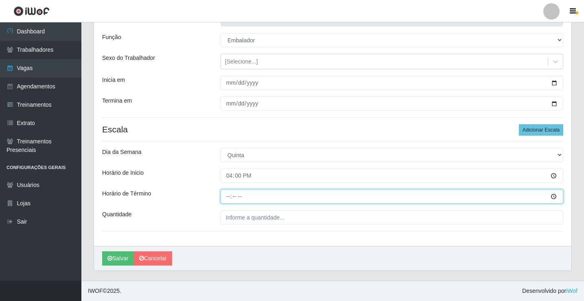
click at [232, 196] on input "Horário de Término" at bounding box center [391, 196] width 342 height 14
type input "20:30"
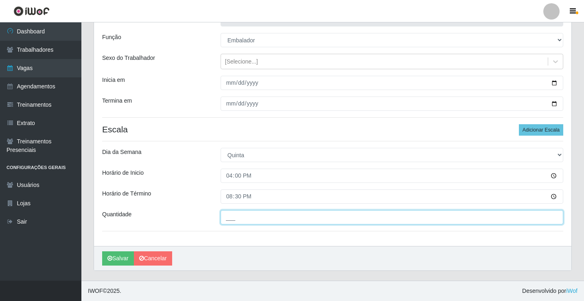
click at [240, 219] on input "___" at bounding box center [391, 217] width 342 height 14
type input "2__"
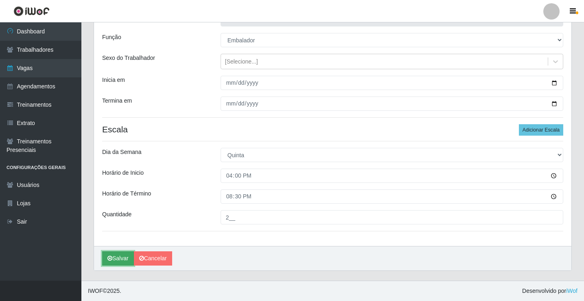
click at [125, 258] on button "Salvar" at bounding box center [118, 258] width 32 height 14
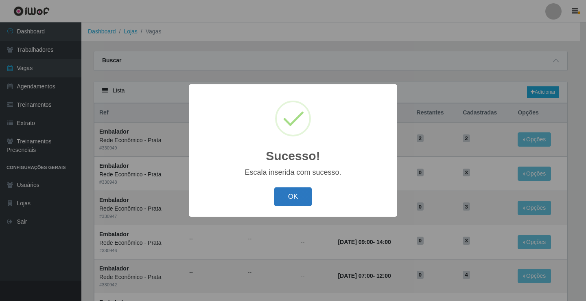
click at [288, 196] on button "OK" at bounding box center [293, 196] width 38 height 19
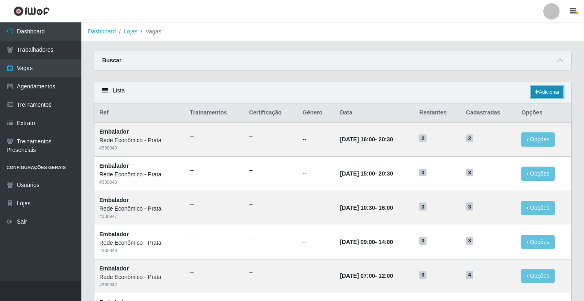
click at [537, 94] on link "Adicionar" at bounding box center [547, 91] width 32 height 11
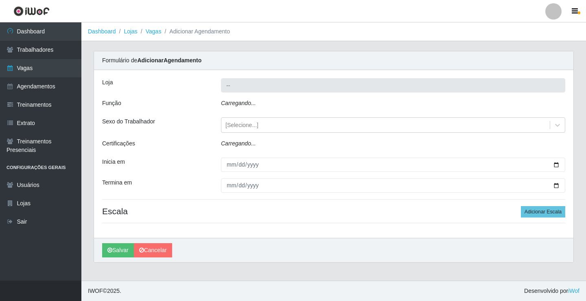
type input "Rede Econômico - Prata"
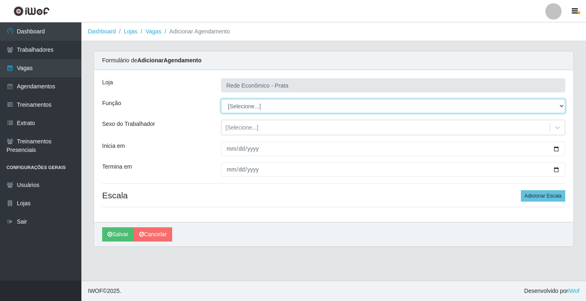
click at [244, 109] on select "[Selecione...] ASG ASG + ASG ++ Embalador Embalador + Embalador ++ Operador de …" at bounding box center [393, 106] width 344 height 14
select select "1"
click at [221, 99] on select "[Selecione...] ASG ASG + ASG ++ Embalador Embalador + Embalador ++ Operador de …" at bounding box center [393, 106] width 344 height 14
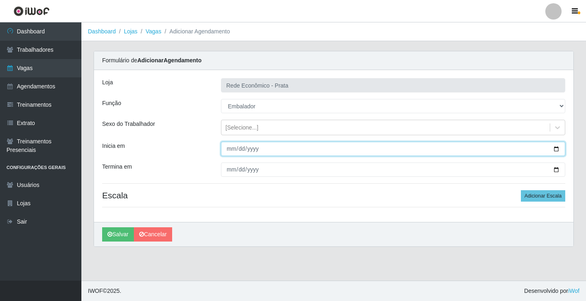
click at [558, 149] on input "Inicia em" at bounding box center [393, 149] width 344 height 14
type input "[DATE]"
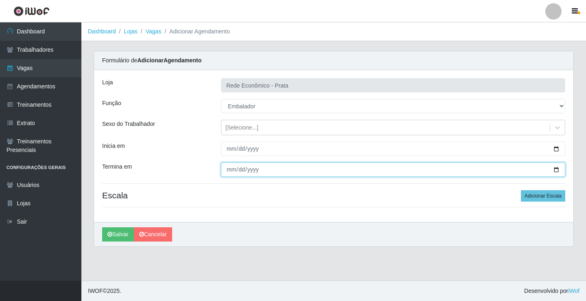
click at [558, 168] on input "Termina em" at bounding box center [393, 169] width 344 height 14
type input "[DATE]"
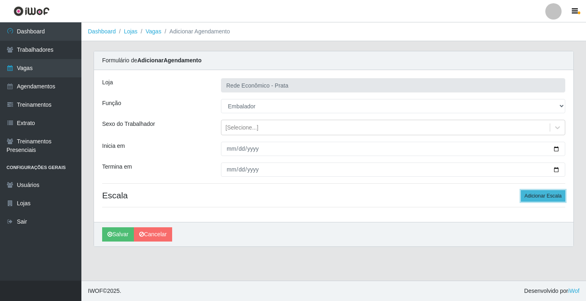
click at [536, 192] on button "Adicionar Escala" at bounding box center [543, 195] width 44 height 11
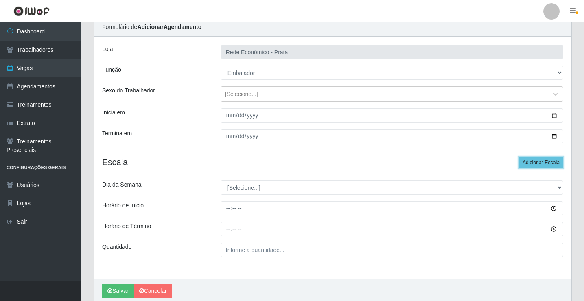
scroll to position [66, 0]
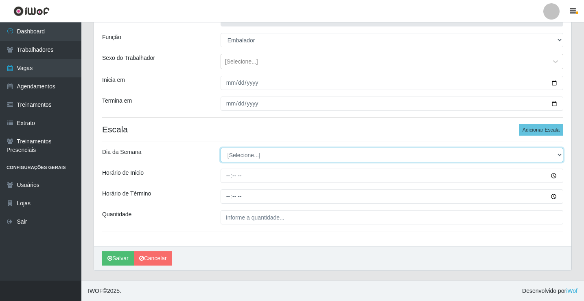
click at [243, 156] on select "[Selecione...] Segunda Terça Quarta Quinta Sexta Sábado Domingo" at bounding box center [391, 155] width 342 height 14
select select "5"
click at [220, 148] on select "[Selecione...] Segunda Terça Quarta Quinta Sexta Sábado Domingo" at bounding box center [391, 155] width 342 height 14
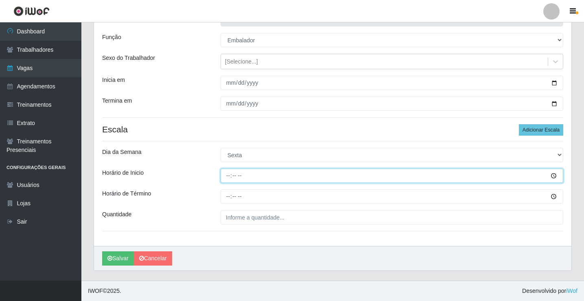
click at [229, 178] on input "Horário de Inicio" at bounding box center [391, 175] width 342 height 14
type input "07:00"
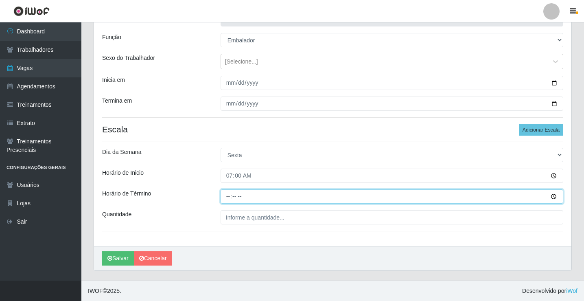
click at [231, 196] on input "Horário de Término" at bounding box center [391, 196] width 342 height 14
type input "12:00"
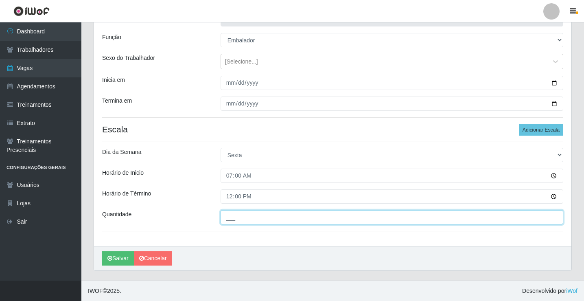
click at [237, 218] on input "___" at bounding box center [391, 217] width 342 height 14
type input "4__"
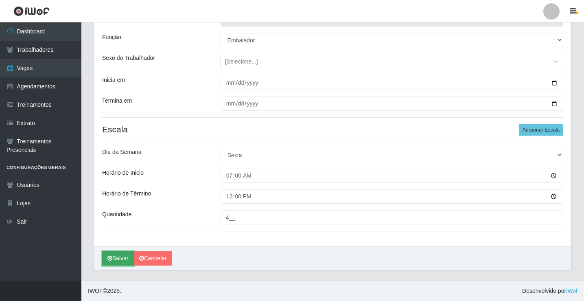
click at [117, 259] on button "Salvar" at bounding box center [118, 258] width 32 height 14
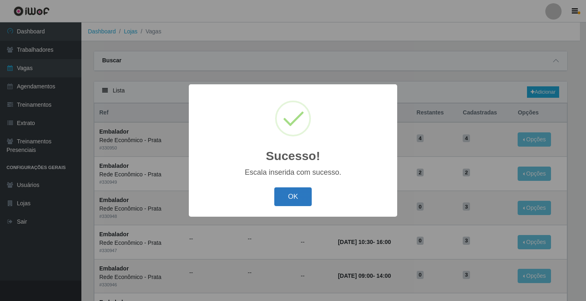
click at [294, 199] on button "OK" at bounding box center [293, 196] width 38 height 19
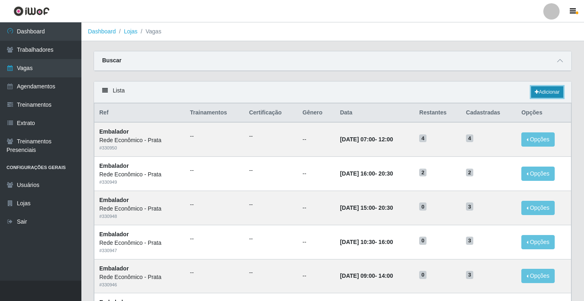
click at [543, 96] on link "Adicionar" at bounding box center [547, 91] width 32 height 11
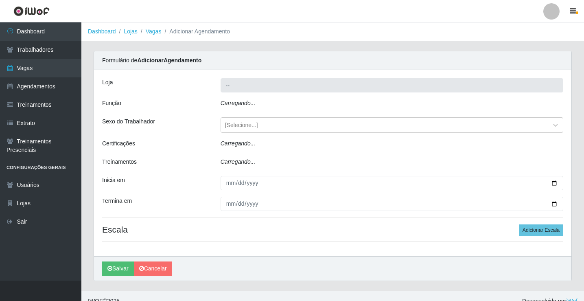
type input "Rede Econômico - Prata"
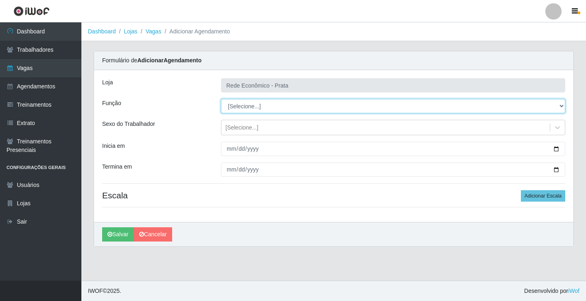
click at [242, 105] on select "[Selecione...] ASG ASG + ASG ++ Embalador Embalador + Embalador ++ Operador de …" at bounding box center [393, 106] width 344 height 14
select select "1"
click at [221, 99] on select "[Selecione...] ASG ASG + ASG ++ Embalador Embalador + Embalador ++ Operador de …" at bounding box center [393, 106] width 344 height 14
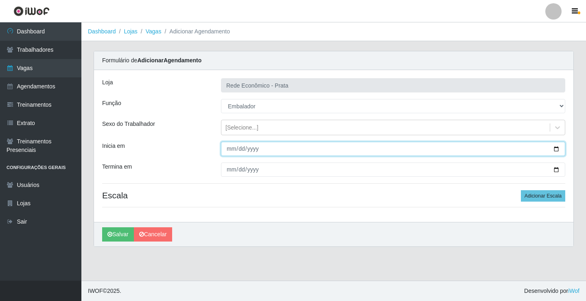
click at [556, 149] on input "Inicia em" at bounding box center [393, 149] width 344 height 14
type input "[DATE]"
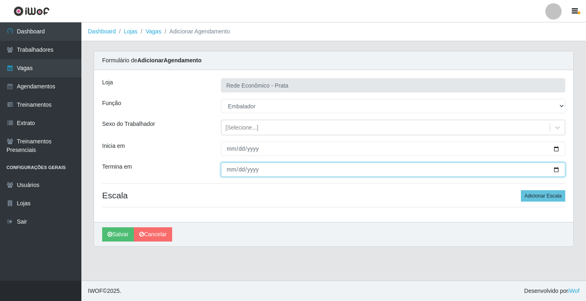
click at [555, 169] on input "Termina em" at bounding box center [393, 169] width 344 height 14
type input "[DATE]"
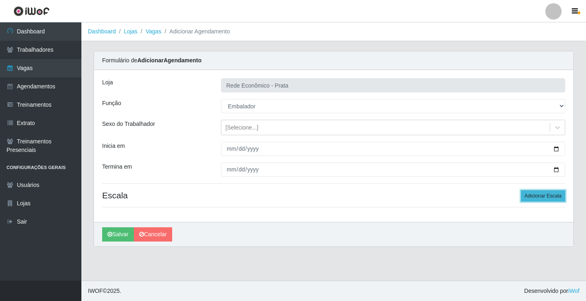
click at [542, 193] on button "Adicionar Escala" at bounding box center [543, 195] width 44 height 11
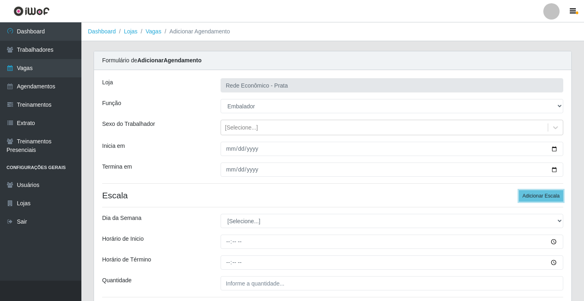
scroll to position [66, 0]
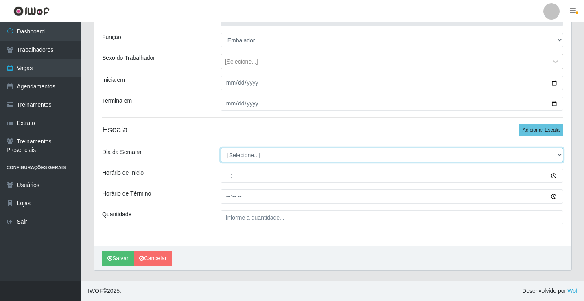
click at [244, 155] on select "[Selecione...] Segunda Terça Quarta Quinta Sexta Sábado Domingo" at bounding box center [391, 155] width 342 height 14
select select "5"
click at [220, 148] on select "[Selecione...] Segunda Terça Quarta Quinta Sexta Sábado Domingo" at bounding box center [391, 155] width 342 height 14
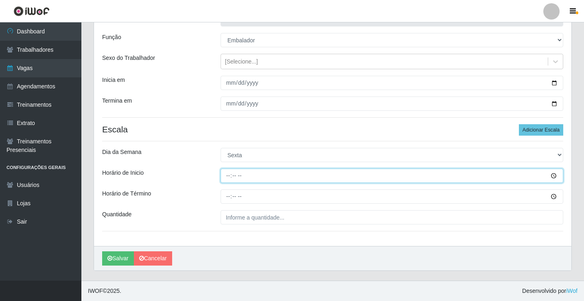
click at [229, 176] on input "Horário de Inicio" at bounding box center [391, 175] width 342 height 14
type input "09:00"
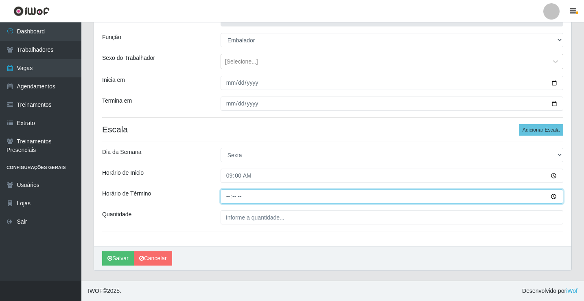
click at [231, 197] on input "Horário de Término" at bounding box center [391, 196] width 342 height 14
type input "14:00"
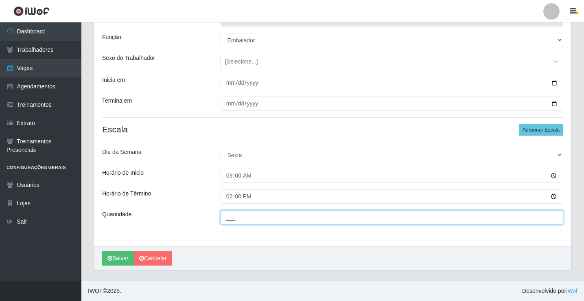
click at [240, 216] on input "___" at bounding box center [391, 217] width 342 height 14
type input "3__"
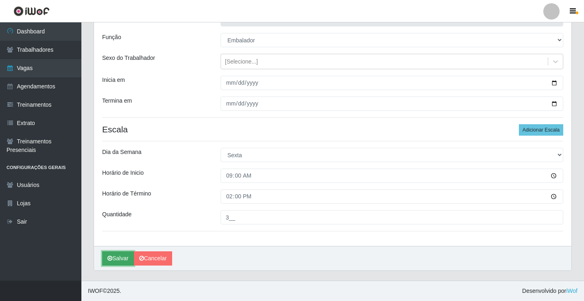
click at [119, 255] on button "Salvar" at bounding box center [118, 258] width 32 height 14
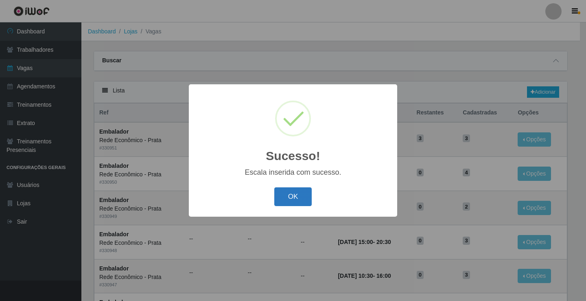
drag, startPoint x: 289, startPoint y: 195, endPoint x: 502, endPoint y: 162, distance: 215.2
click at [290, 194] on button "OK" at bounding box center [293, 196] width 38 height 19
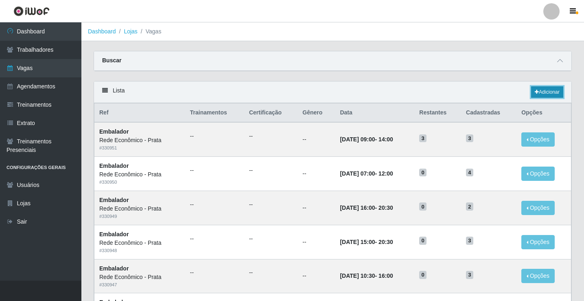
click at [545, 90] on link "Adicionar" at bounding box center [547, 91] width 32 height 11
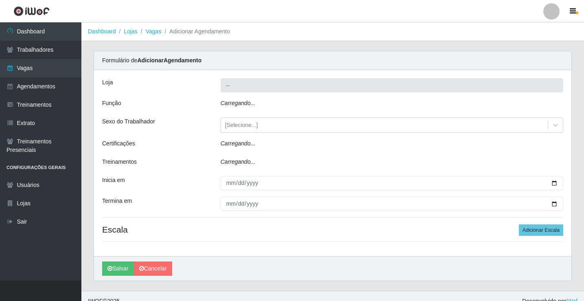
type input "Rede Econômico - Prata"
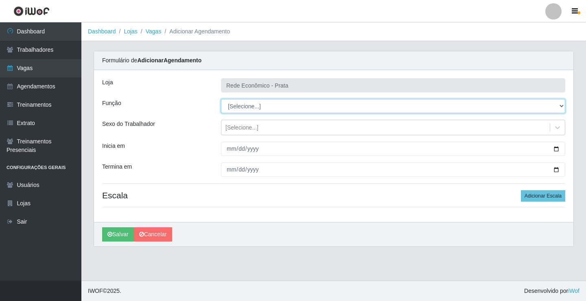
click at [249, 105] on select "[Selecione...] ASG ASG + ASG ++ Embalador Embalador + Embalador ++ Operador de …" at bounding box center [393, 106] width 344 height 14
select select "1"
click at [221, 99] on select "[Selecione...] ASG ASG + ASG ++ Embalador Embalador + Embalador ++ Operador de …" at bounding box center [393, 106] width 344 height 14
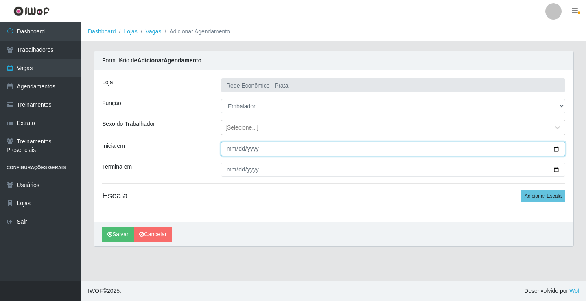
click at [555, 146] on input "Inicia em" at bounding box center [393, 149] width 344 height 14
type input "[DATE]"
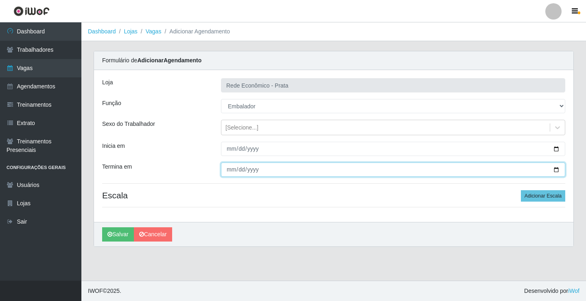
drag, startPoint x: 554, startPoint y: 170, endPoint x: 392, endPoint y: 212, distance: 167.6
click at [546, 172] on input "Termina em" at bounding box center [393, 169] width 344 height 14
click at [556, 171] on input "Termina em" at bounding box center [393, 169] width 344 height 14
type input "[DATE]"
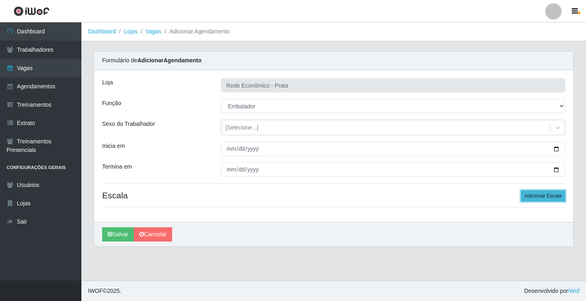
drag, startPoint x: 546, startPoint y: 198, endPoint x: 526, endPoint y: 195, distance: 19.7
click at [546, 197] on button "Adicionar Escala" at bounding box center [543, 195] width 44 height 11
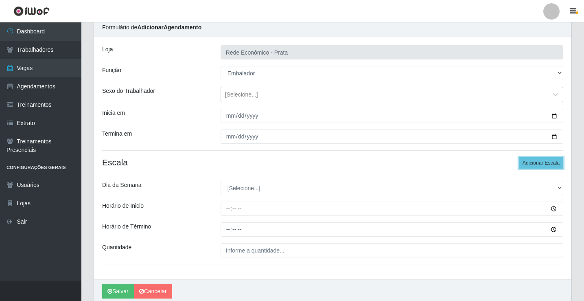
scroll to position [66, 0]
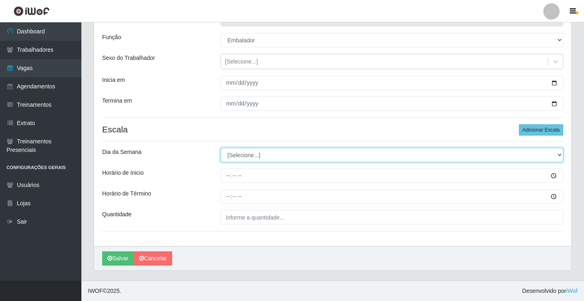
click at [245, 158] on select "[Selecione...] Segunda Terça Quarta Quinta Sexta Sábado Domingo" at bounding box center [391, 155] width 342 height 14
select select "5"
click at [220, 148] on select "[Selecione...] Segunda Terça Quarta Quinta Sexta Sábado Domingo" at bounding box center [391, 155] width 342 height 14
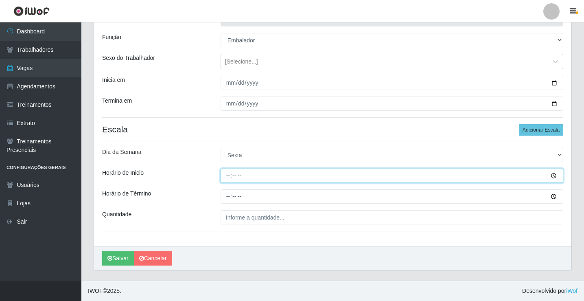
click at [230, 173] on input "Horário de Inicio" at bounding box center [391, 175] width 342 height 14
type input "10:30"
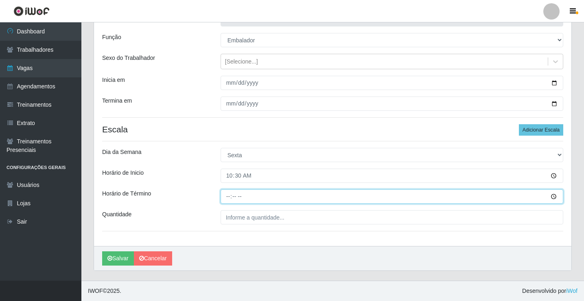
click at [231, 196] on input "Horário de Término" at bounding box center [391, 196] width 342 height 14
type input "16:00"
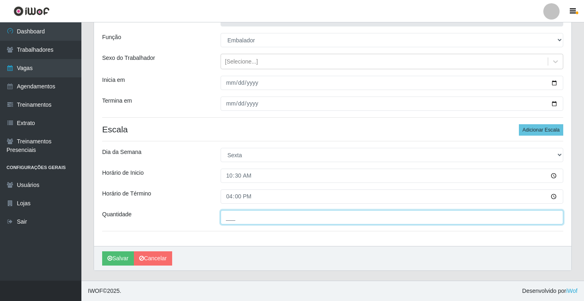
click at [240, 216] on input "___" at bounding box center [391, 217] width 342 height 14
type input "3__"
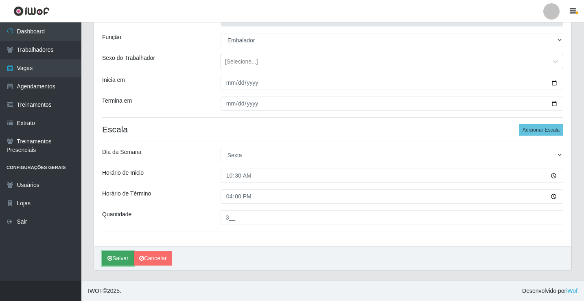
click at [120, 257] on button "Salvar" at bounding box center [118, 258] width 32 height 14
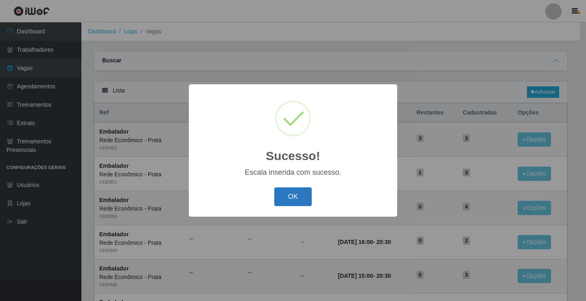
click at [299, 193] on button "OK" at bounding box center [293, 196] width 38 height 19
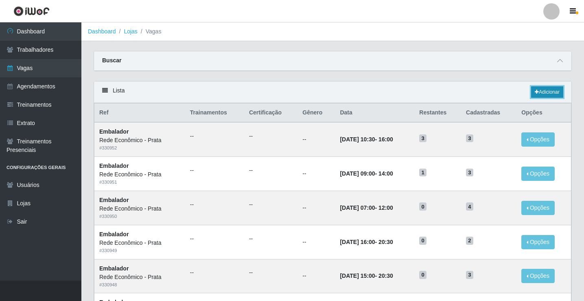
click at [544, 92] on link "Adicionar" at bounding box center [547, 91] width 32 height 11
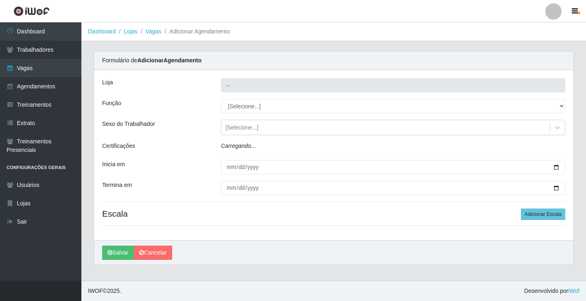
type input "Rede Econômico - Prata"
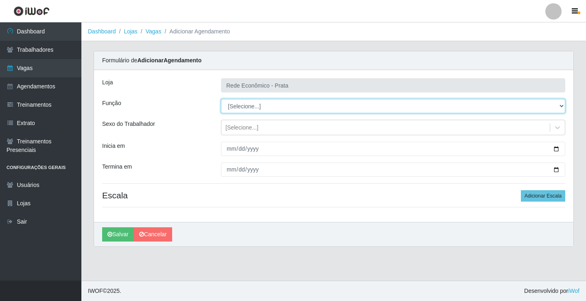
click at [248, 106] on select "[Selecione...] ASG ASG + ASG ++ Embalador Embalador + Embalador ++ Operador de …" at bounding box center [393, 106] width 344 height 14
select select "1"
click at [221, 99] on select "[Selecione...] ASG ASG + ASG ++ Embalador Embalador + Embalador ++ Operador de …" at bounding box center [393, 106] width 344 height 14
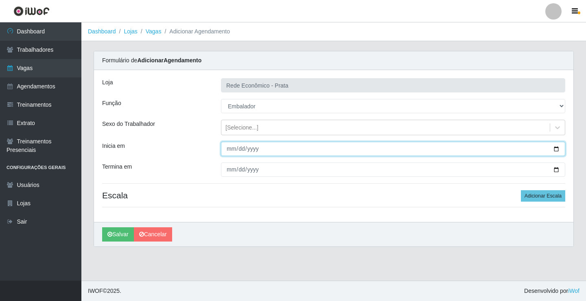
drag, startPoint x: 558, startPoint y: 148, endPoint x: 540, endPoint y: 156, distance: 19.3
click at [556, 148] on input "Inicia em" at bounding box center [393, 149] width 344 height 14
type input "[DATE]"
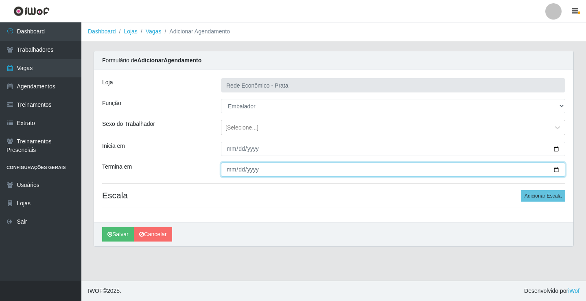
click at [556, 170] on input "Termina em" at bounding box center [393, 169] width 344 height 14
type input "[DATE]"
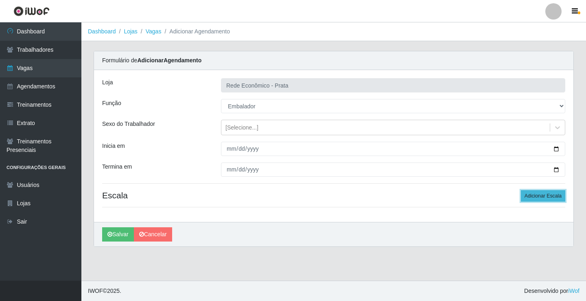
click at [533, 196] on button "Adicionar Escala" at bounding box center [543, 195] width 44 height 11
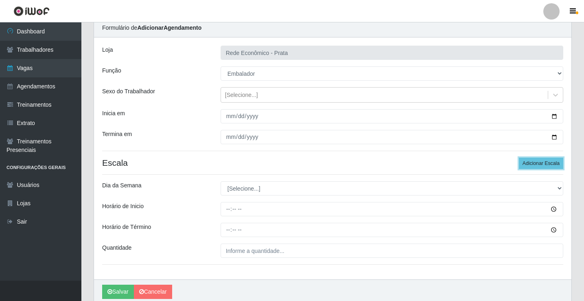
scroll to position [66, 0]
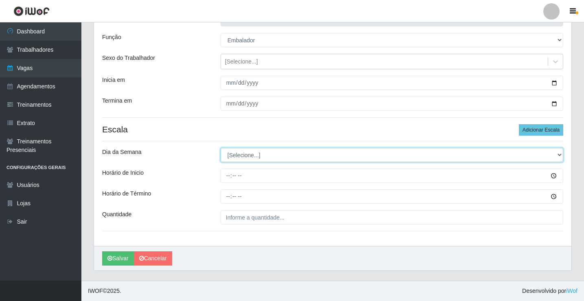
click at [241, 154] on select "[Selecione...] Segunda Terça Quarta Quinta Sexta Sábado Domingo" at bounding box center [391, 155] width 342 height 14
select select "5"
click at [220, 148] on select "[Selecione...] Segunda Terça Quarta Quinta Sexta Sábado Domingo" at bounding box center [391, 155] width 342 height 14
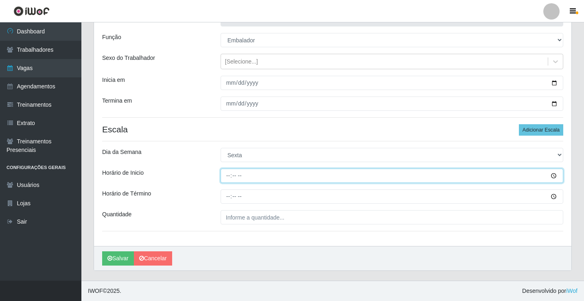
click at [228, 175] on input "Horário de Inicio" at bounding box center [391, 175] width 342 height 14
type input "15:00"
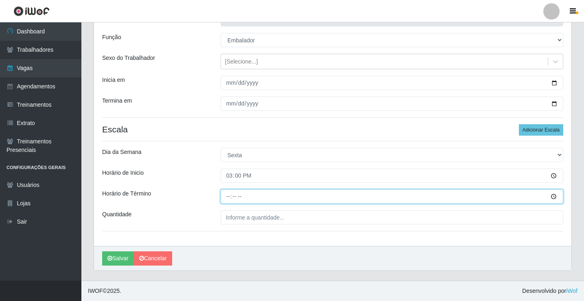
click at [229, 195] on input "Horário de Término" at bounding box center [391, 196] width 342 height 14
type input "20:30"
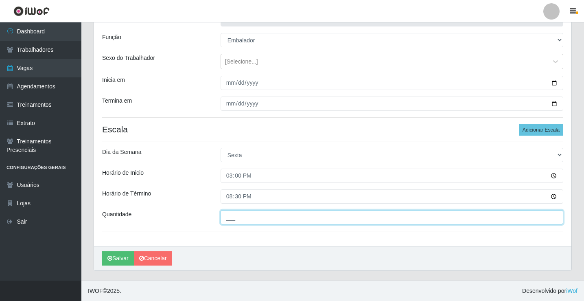
click at [241, 220] on input "___" at bounding box center [391, 217] width 342 height 14
type input "3__"
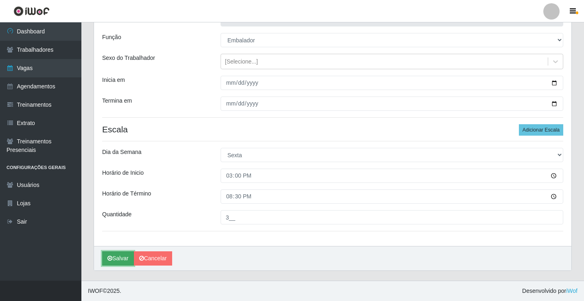
click at [115, 257] on button "Salvar" at bounding box center [118, 258] width 32 height 14
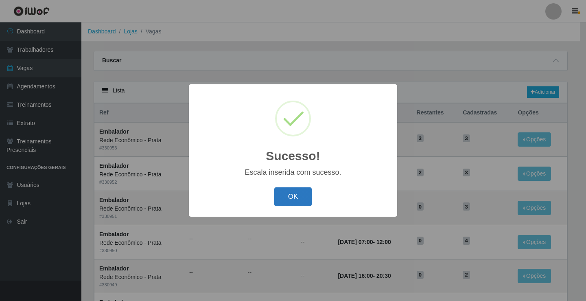
click at [278, 197] on button "OK" at bounding box center [293, 196] width 38 height 19
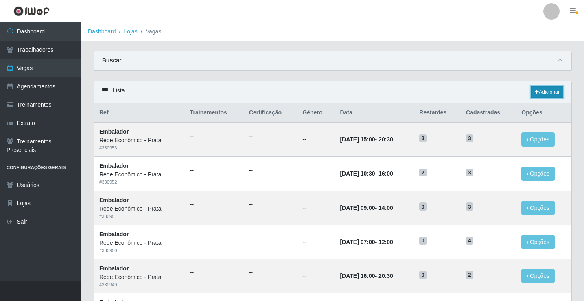
click at [548, 95] on link "Adicionar" at bounding box center [547, 91] width 32 height 11
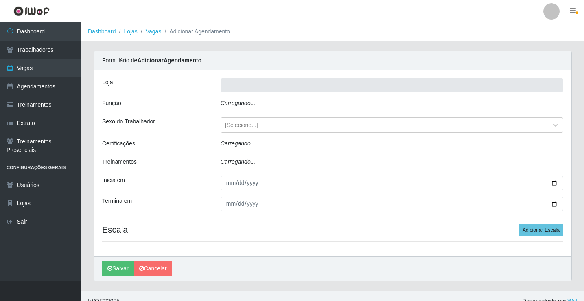
type input "Rede Econômico - Prata"
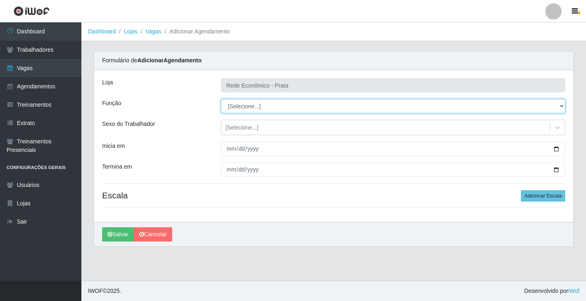
click at [245, 105] on select "[Selecione...] ASG ASG + ASG ++ Embalador Embalador + Embalador ++ Operador de …" at bounding box center [393, 106] width 344 height 14
select select "1"
click at [221, 99] on select "[Selecione...] ASG ASG + ASG ++ Embalador Embalador + Embalador ++ Operador de …" at bounding box center [393, 106] width 344 height 14
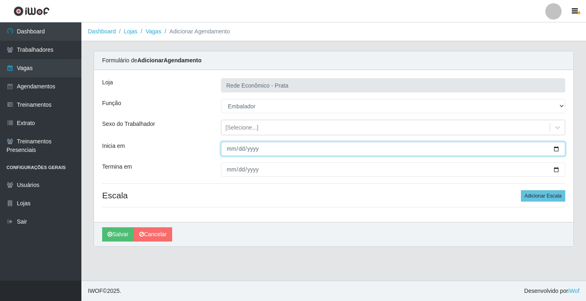
click at [554, 149] on input "Inicia em" at bounding box center [393, 149] width 344 height 14
type input "[DATE]"
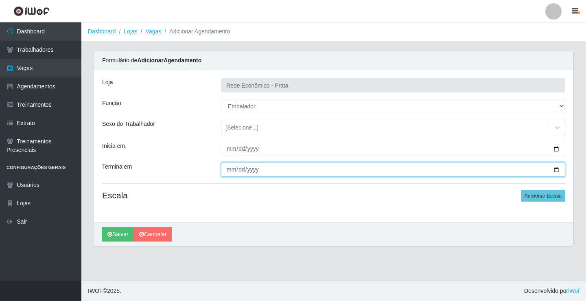
drag, startPoint x: 556, startPoint y: 167, endPoint x: 396, endPoint y: 238, distance: 174.3
click at [554, 167] on input "Termina em" at bounding box center [393, 169] width 344 height 14
type input "[DATE]"
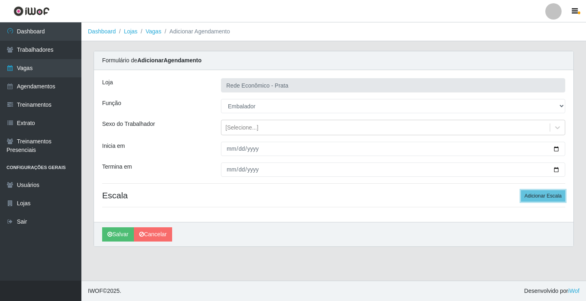
drag, startPoint x: 552, startPoint y: 194, endPoint x: 445, endPoint y: 207, distance: 107.3
click at [549, 195] on button "Adicionar Escala" at bounding box center [543, 195] width 44 height 11
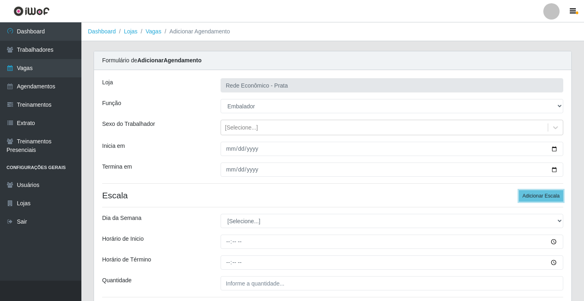
scroll to position [66, 0]
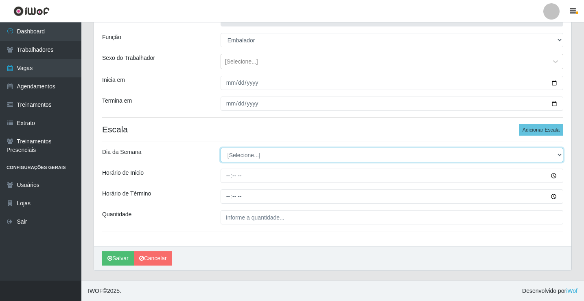
click at [247, 154] on select "[Selecione...] Segunda Terça Quarta Quinta Sexta Sábado Domingo" at bounding box center [391, 155] width 342 height 14
select select "5"
click at [220, 148] on select "[Selecione...] Segunda Terça Quarta Quinta Sexta Sábado Domingo" at bounding box center [391, 155] width 342 height 14
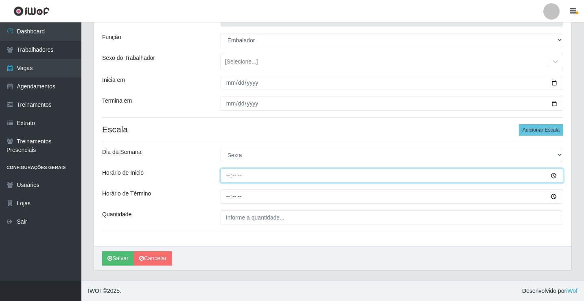
click at [229, 174] on input "Horário de Inicio" at bounding box center [391, 175] width 342 height 14
type input "16:00"
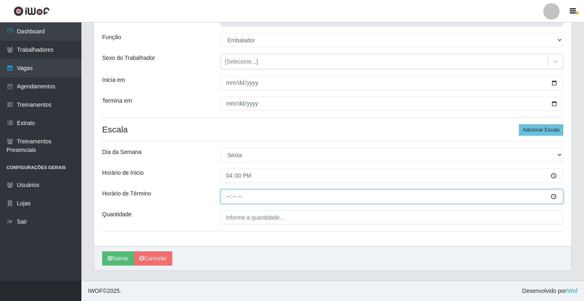
click at [225, 194] on input "Horário de Término" at bounding box center [391, 196] width 342 height 14
type input "20:30"
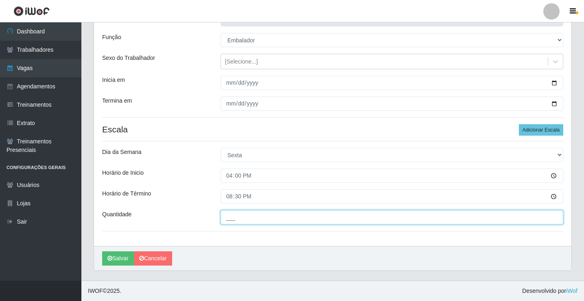
click at [240, 214] on input "___" at bounding box center [391, 217] width 342 height 14
type input "2__"
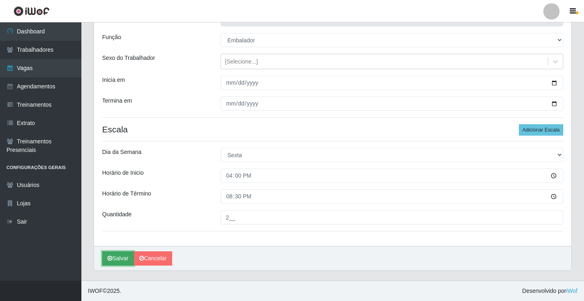
click at [125, 257] on button "Salvar" at bounding box center [118, 258] width 32 height 14
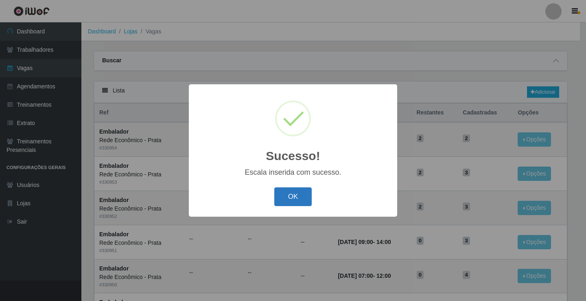
click at [294, 199] on button "OK" at bounding box center [293, 196] width 38 height 19
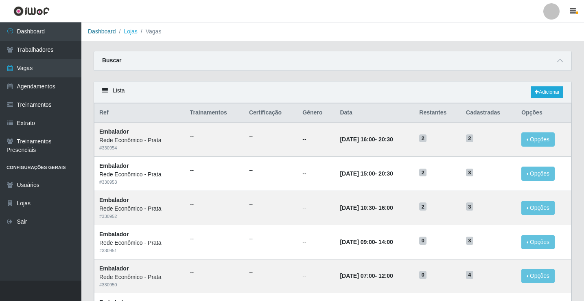
click at [105, 34] on link "Dashboard" at bounding box center [102, 31] width 28 height 7
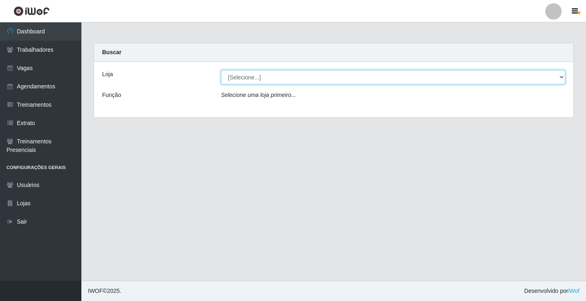
click at [247, 77] on select "[Selecione...] Rede Econômico - Prata" at bounding box center [393, 77] width 344 height 14
select select "192"
click at [221, 70] on select "[Selecione...] Rede Econômico - Prata" at bounding box center [393, 77] width 344 height 14
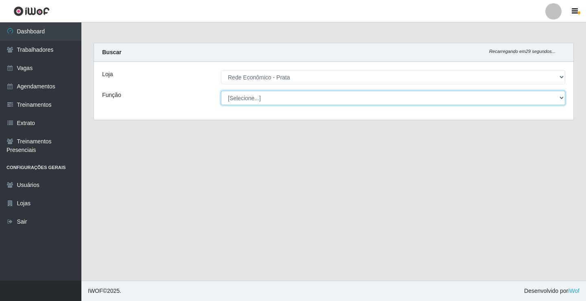
drag, startPoint x: 245, startPoint y: 83, endPoint x: 250, endPoint y: 100, distance: 18.4
click at [250, 100] on select "[Selecione...] ASG ASG + ASG ++ Embalador Embalador + Embalador ++ Operador de …" at bounding box center [393, 98] width 344 height 14
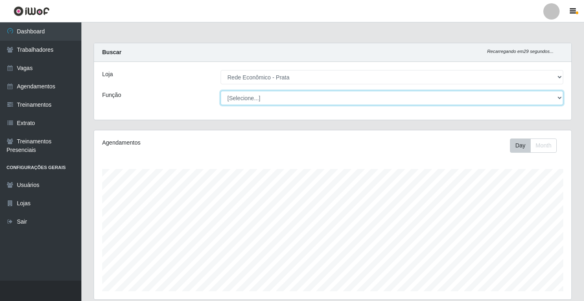
scroll to position [169, 477]
select select "1"
click at [220, 91] on select "[Selecione...] ASG ASG + ASG ++ Embalador Embalador + Embalador ++ Operador de …" at bounding box center [391, 98] width 342 height 14
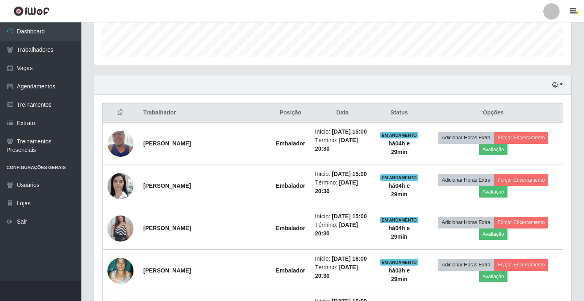
scroll to position [231, 0]
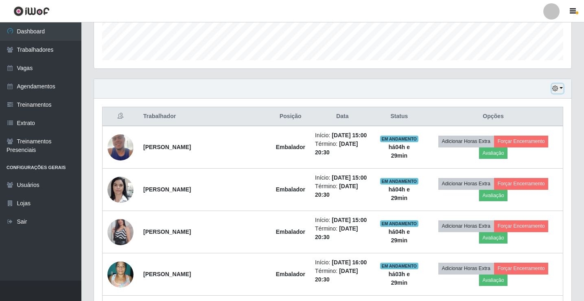
click at [561, 88] on button "button" at bounding box center [556, 88] width 11 height 9
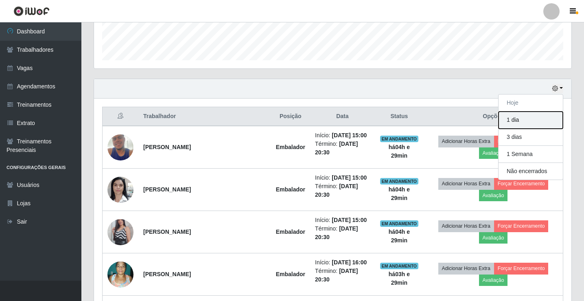
click at [523, 115] on button "1 dia" at bounding box center [530, 119] width 64 height 17
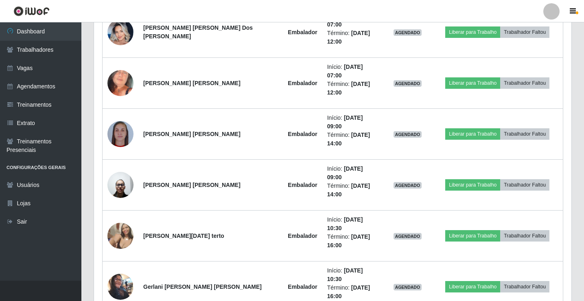
scroll to position [701, 0]
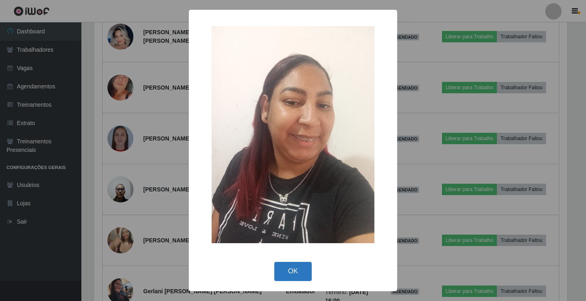
click at [297, 270] on button "OK" at bounding box center [293, 270] width 38 height 19
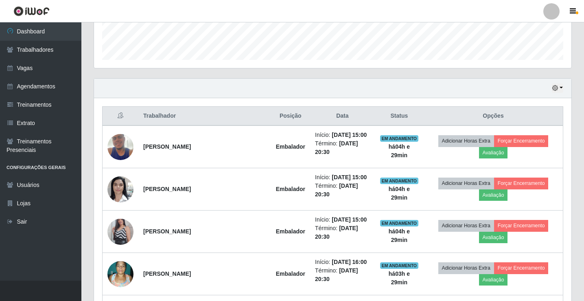
scroll to position [231, 0]
click at [559, 88] on button "button" at bounding box center [556, 88] width 11 height 9
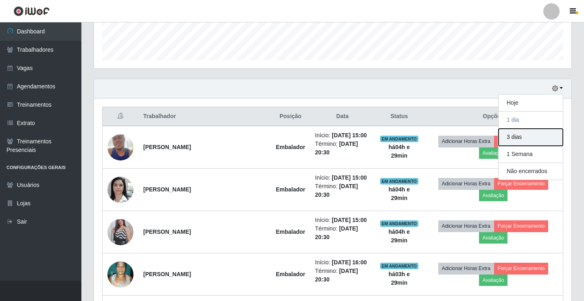
click at [518, 135] on button "3 dias" at bounding box center [530, 137] width 64 height 17
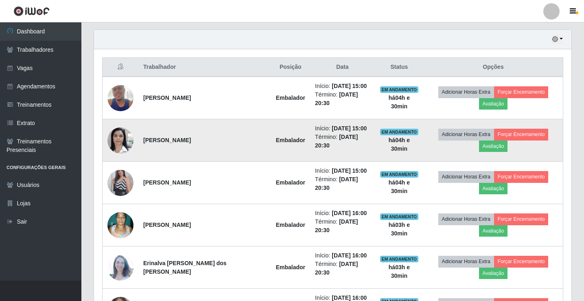
scroll to position [312, 0]
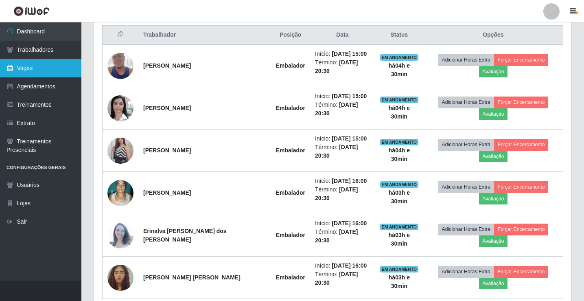
click at [35, 69] on link "Vagas" at bounding box center [40, 68] width 81 height 18
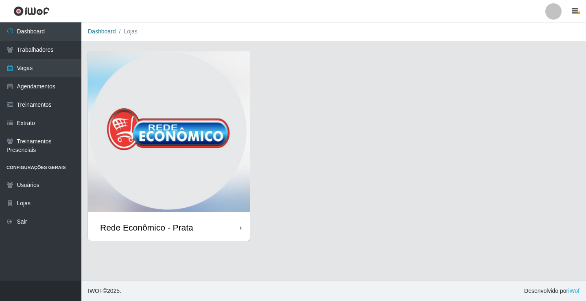
click at [99, 31] on link "Dashboard" at bounding box center [102, 31] width 28 height 7
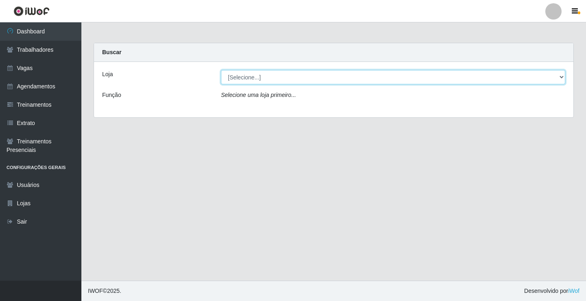
click at [254, 77] on select "[Selecione...] Rede Econômico - Prata" at bounding box center [393, 77] width 344 height 14
select select "192"
click at [221, 70] on select "[Selecione...] Rede Econômico - Prata" at bounding box center [393, 77] width 344 height 14
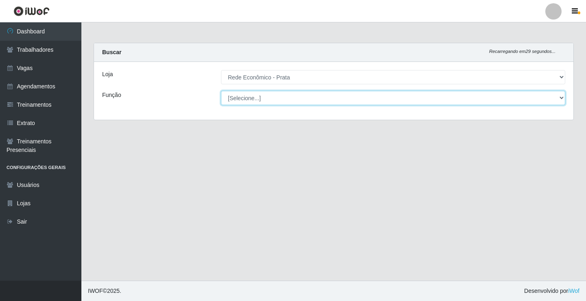
click at [248, 99] on select "[Selecione...] ASG ASG + ASG ++ Embalador Embalador + Embalador ++ Operador de …" at bounding box center [393, 98] width 344 height 14
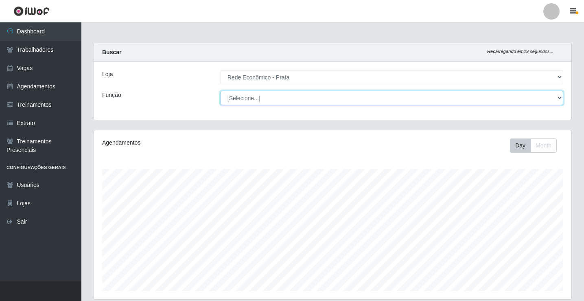
scroll to position [169, 477]
select select "1"
click at [220, 91] on select "[Selecione...] ASG ASG + ASG ++ Embalador Embalador + Embalador ++ Operador de …" at bounding box center [391, 98] width 342 height 14
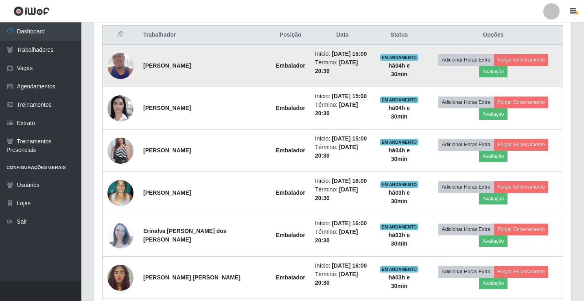
scroll to position [271, 0]
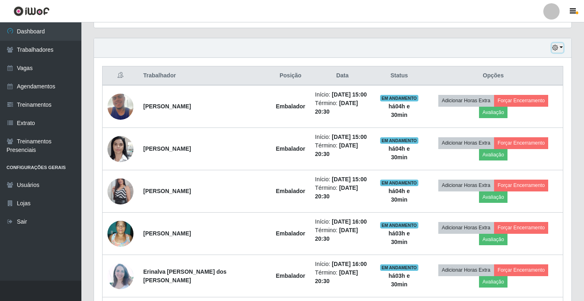
click at [560, 46] on button "button" at bounding box center [556, 47] width 11 height 9
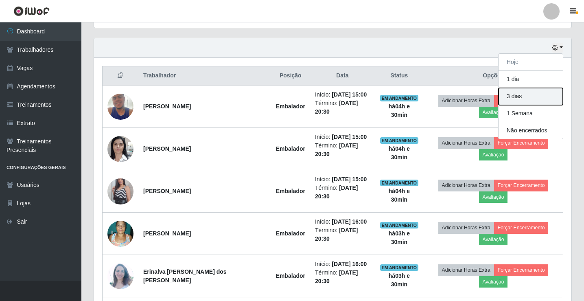
click at [521, 102] on button "3 dias" at bounding box center [530, 96] width 64 height 17
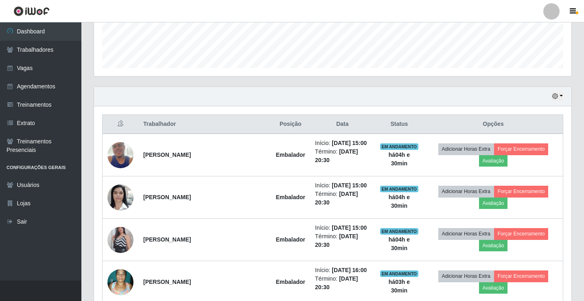
scroll to position [231, 0]
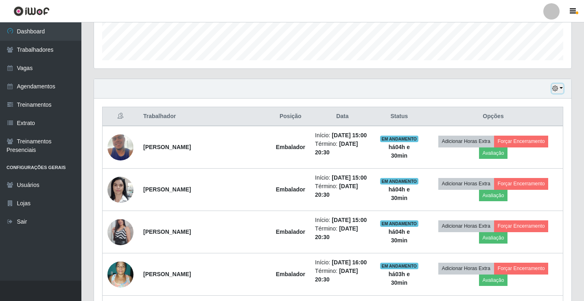
click at [561, 89] on button "button" at bounding box center [556, 88] width 11 height 9
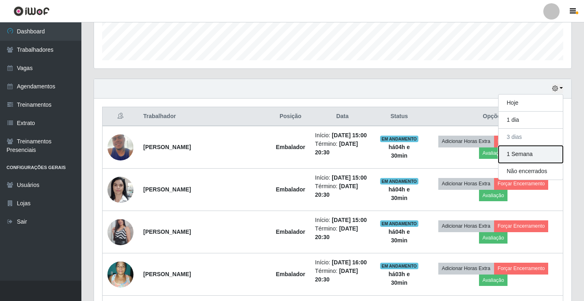
click at [521, 156] on button "1 Semana" at bounding box center [530, 154] width 64 height 17
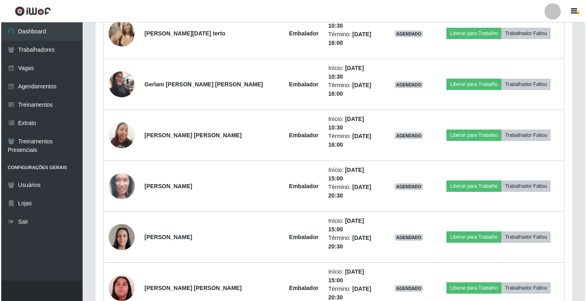
scroll to position [922, 0]
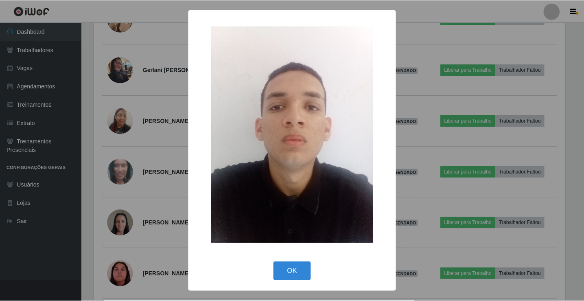
scroll to position [169, 473]
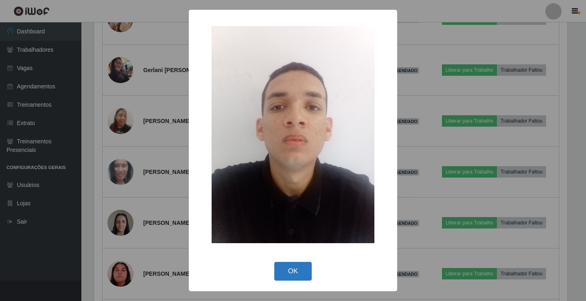
click at [298, 273] on button "OK" at bounding box center [293, 270] width 38 height 19
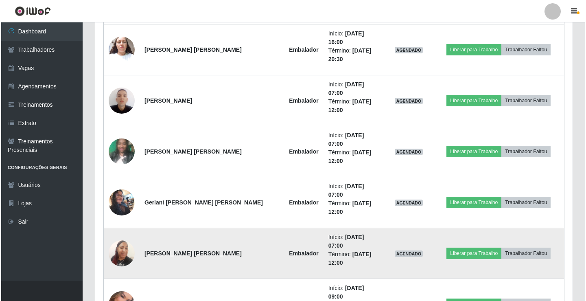
scroll to position [1288, 0]
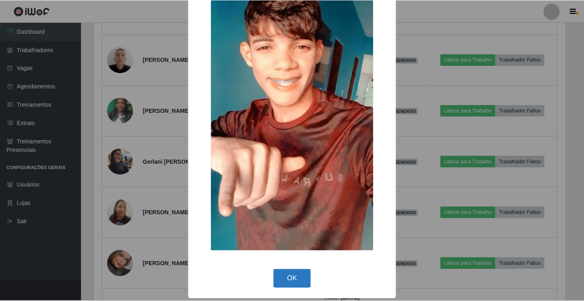
scroll to position [60, 0]
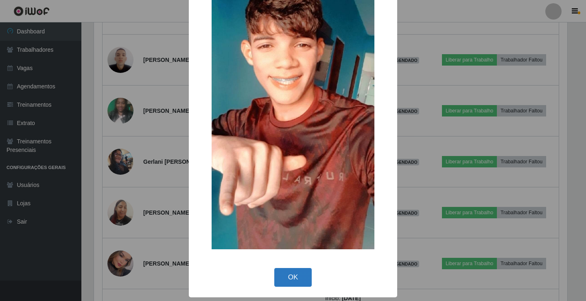
click at [292, 274] on button "OK" at bounding box center [293, 277] width 38 height 19
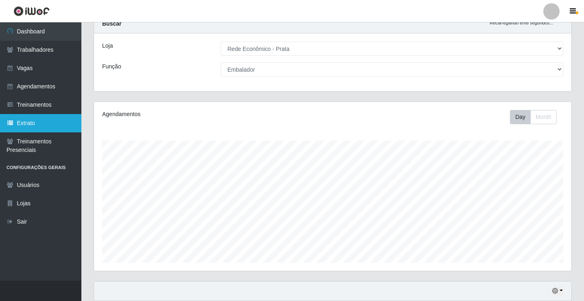
scroll to position [27, 0]
